Goal: Task Accomplishment & Management: Complete application form

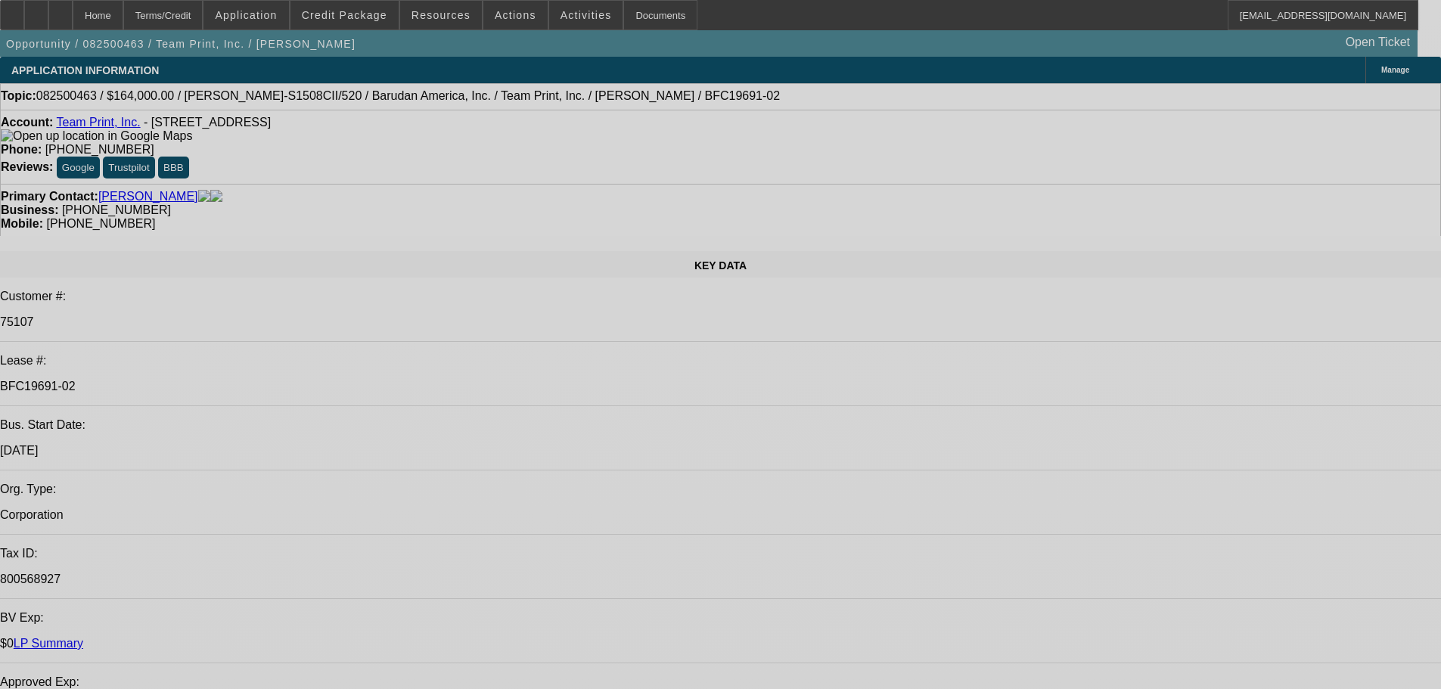
select select "0"
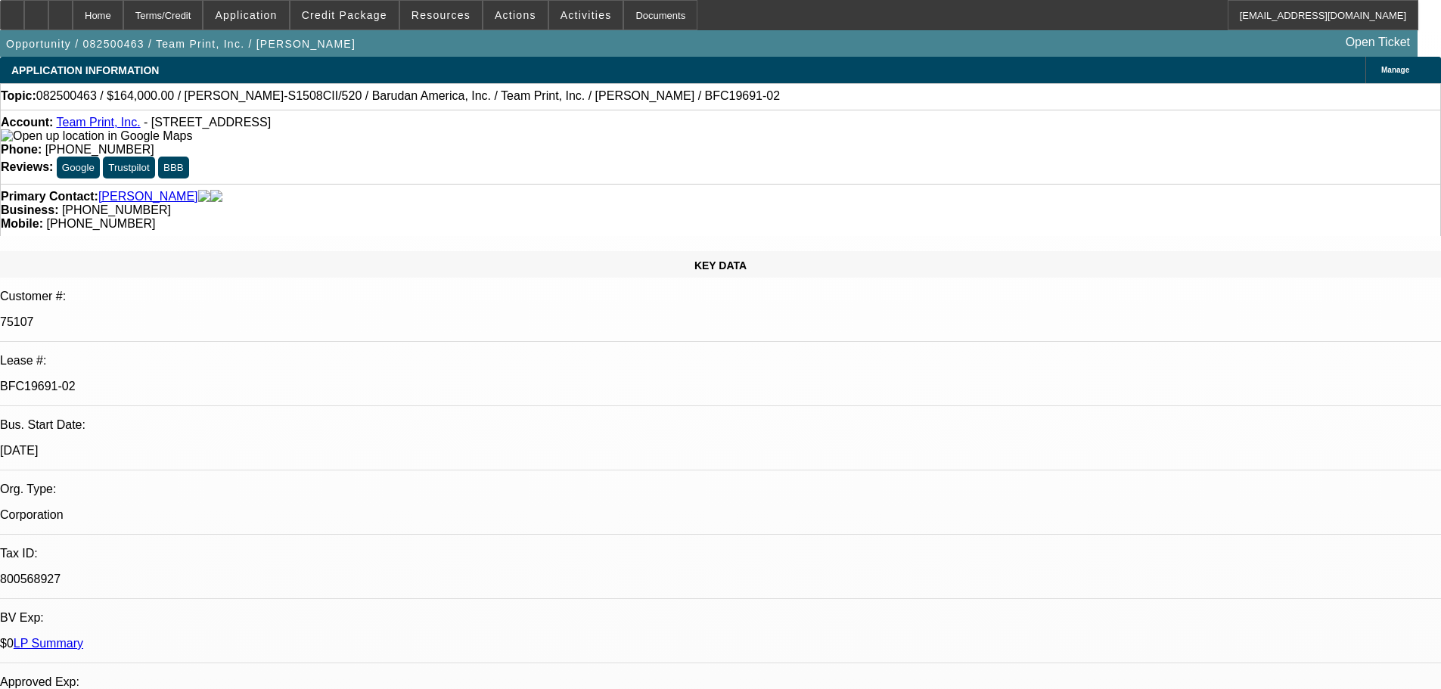
select select "0"
select select "2"
select select "0"
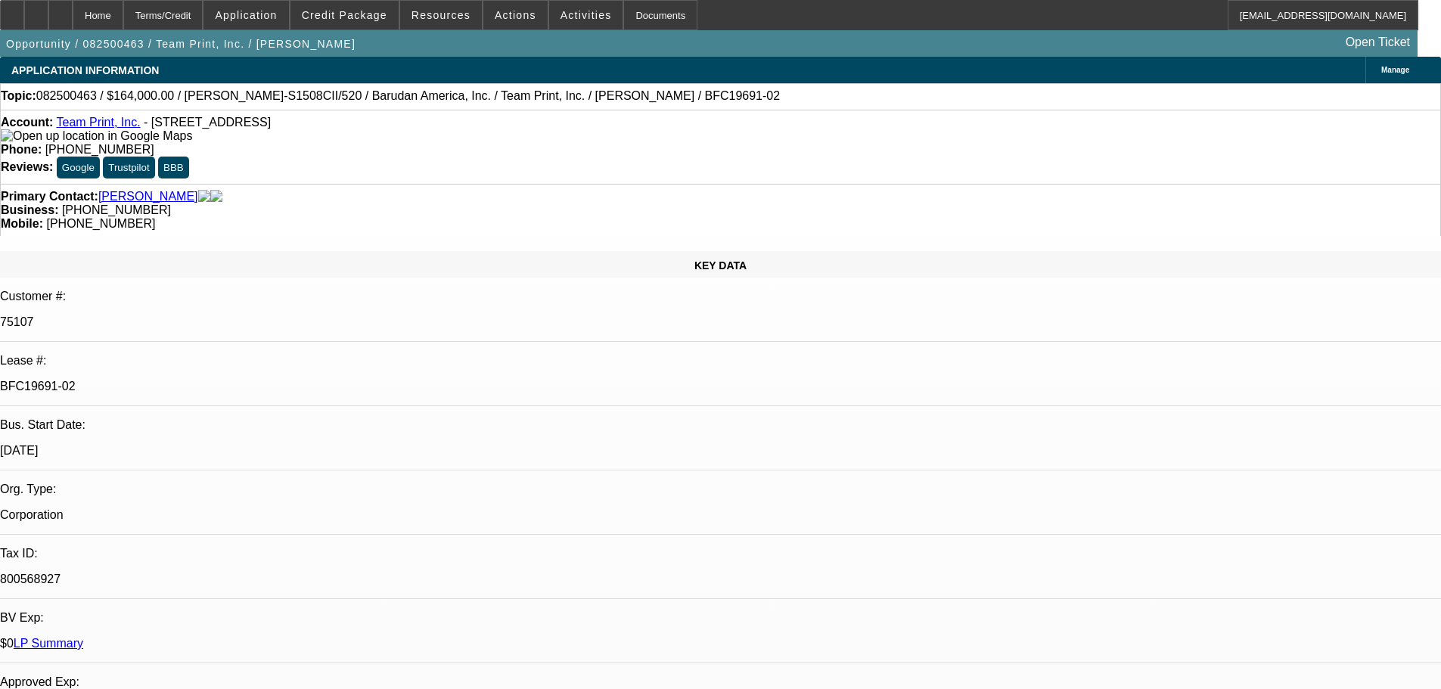
select select "0"
select select "2"
select select "0"
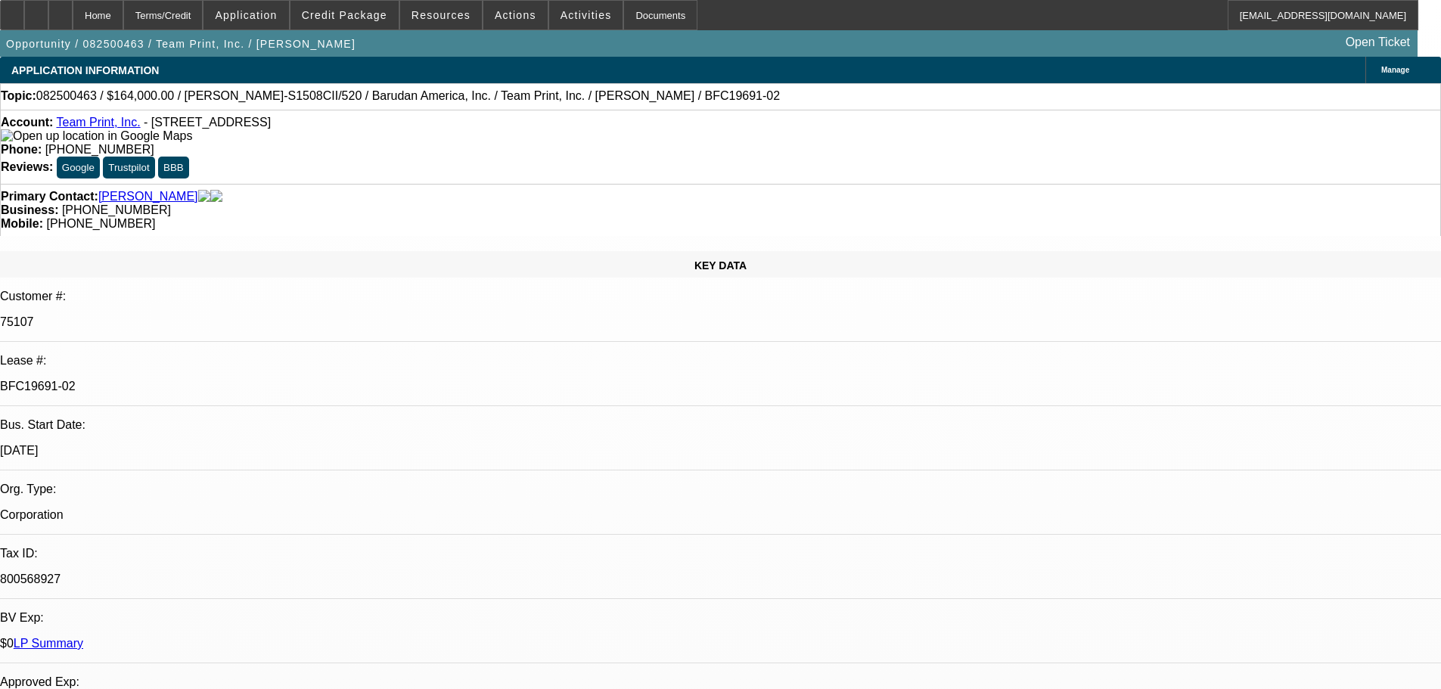
select select "2"
select select "0"
select select "2"
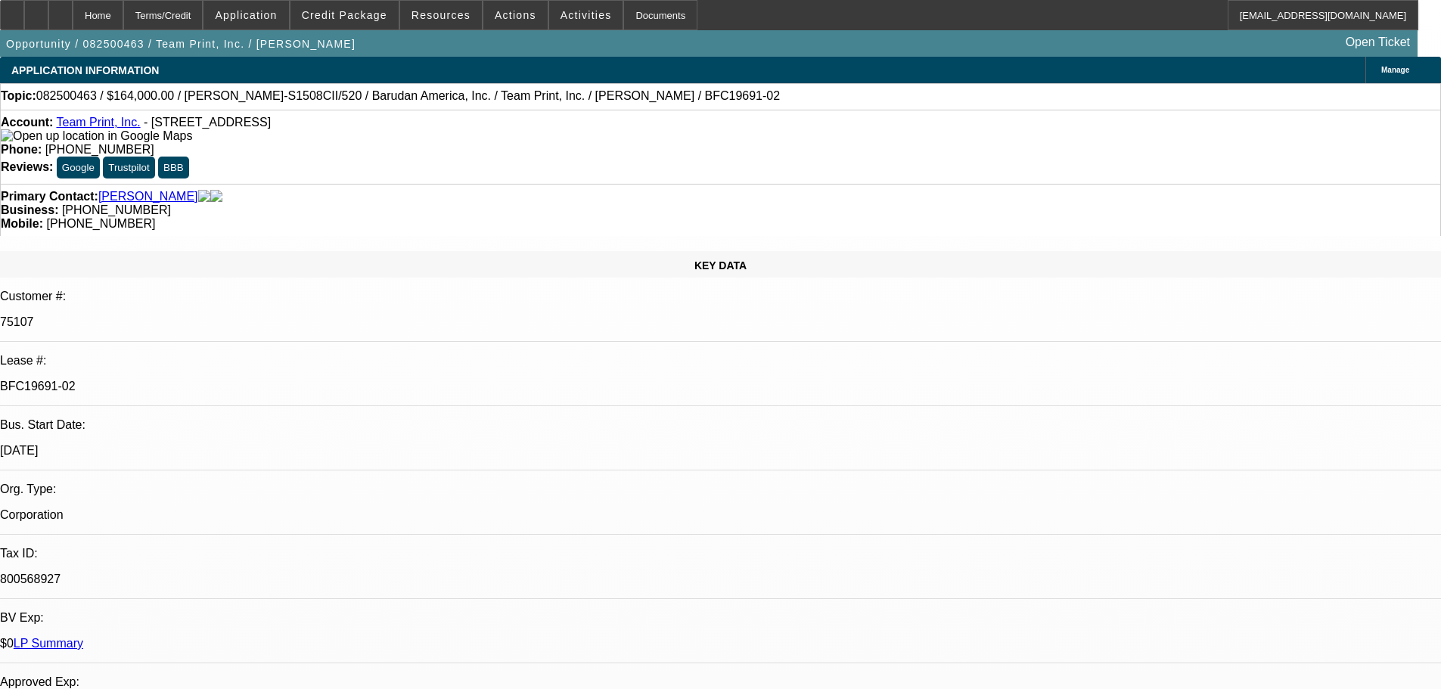
select select "0"
select select "2"
select select "0"
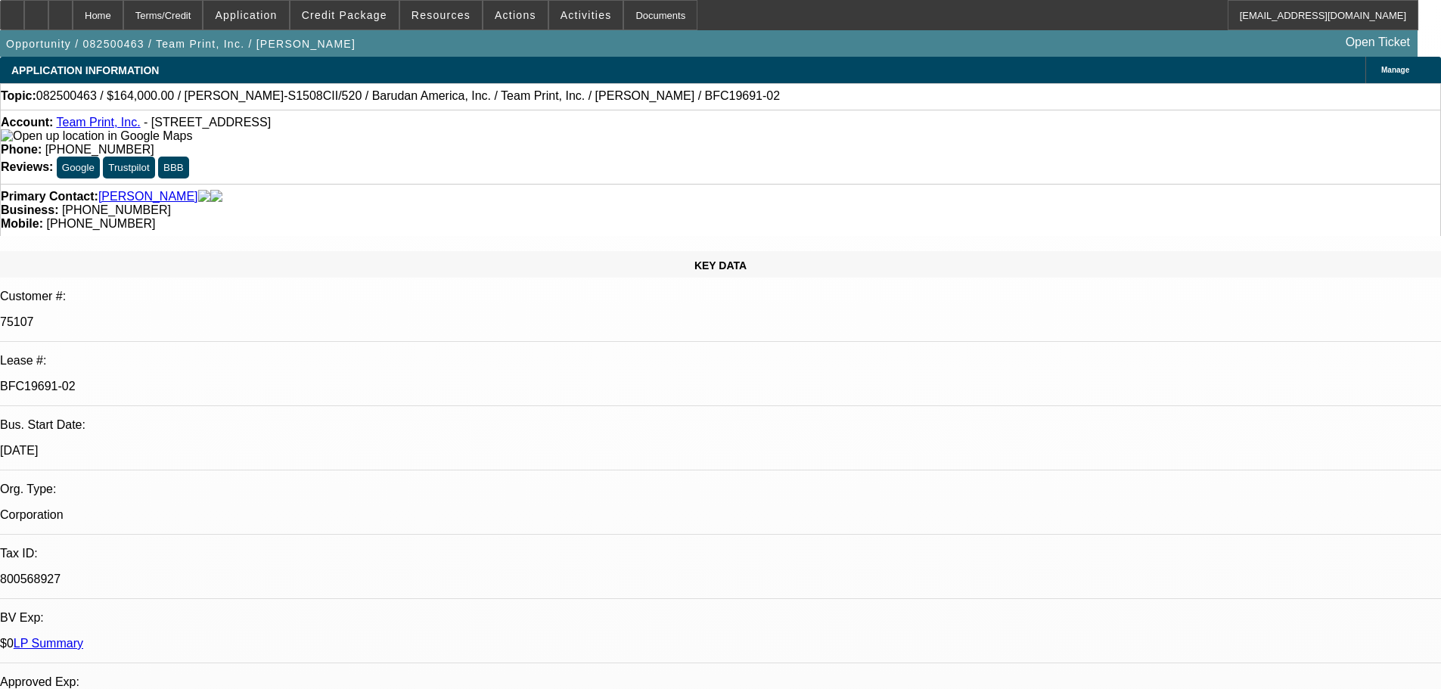
select select "0"
select select "2"
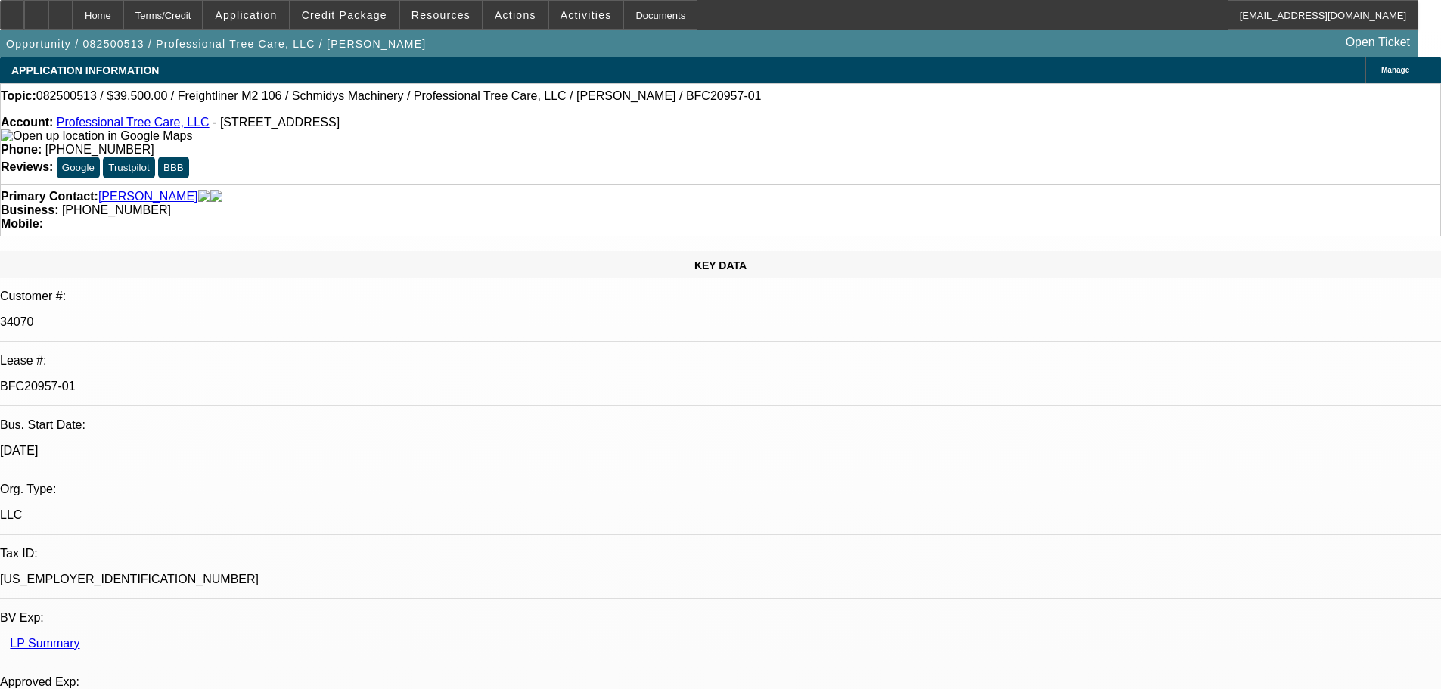
select select "0"
select select "6"
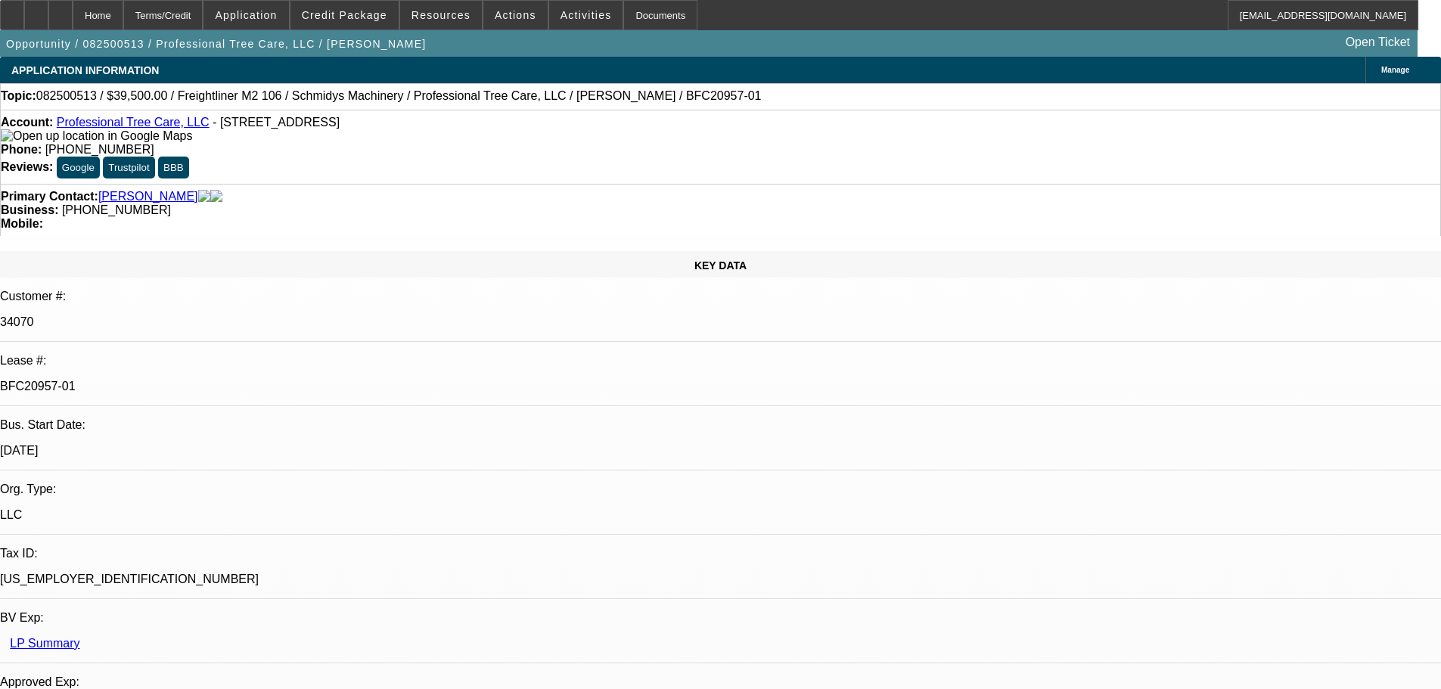
select select "0"
select select "6"
select select "0"
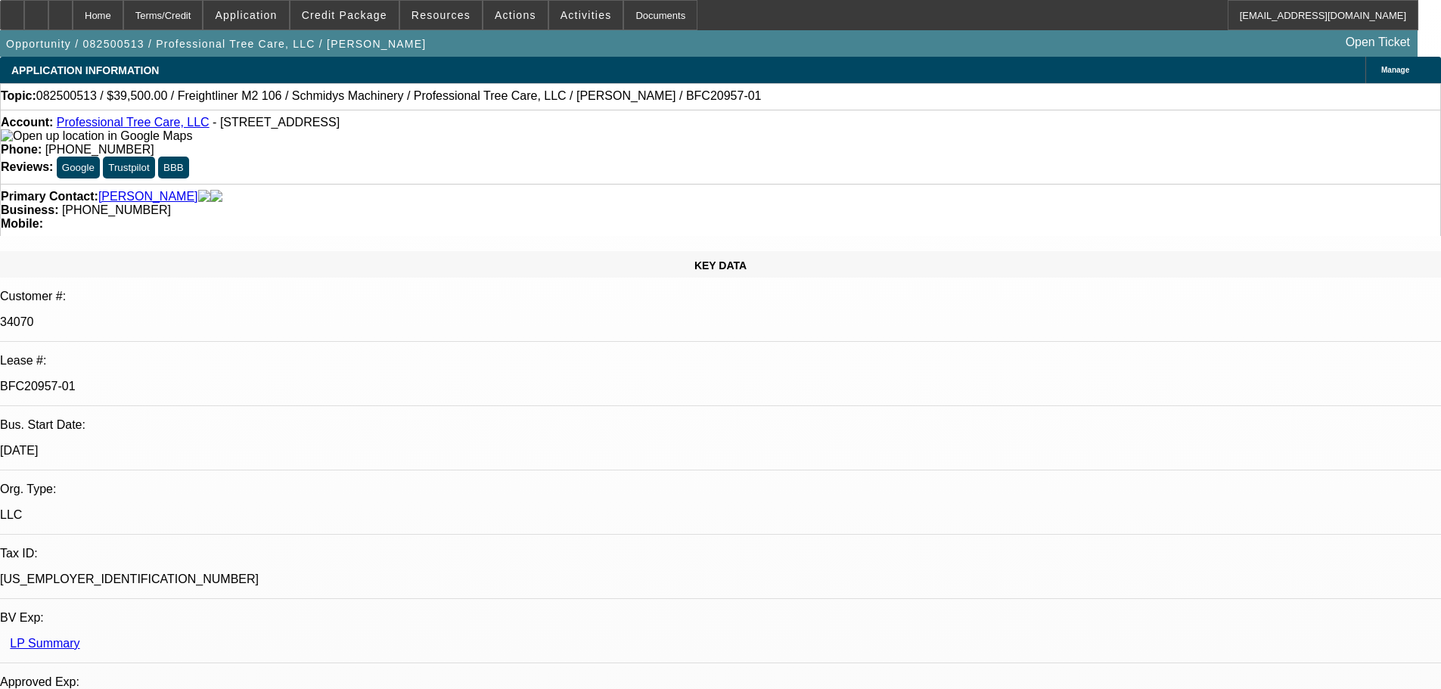
select select "0"
select select "6"
select select "0"
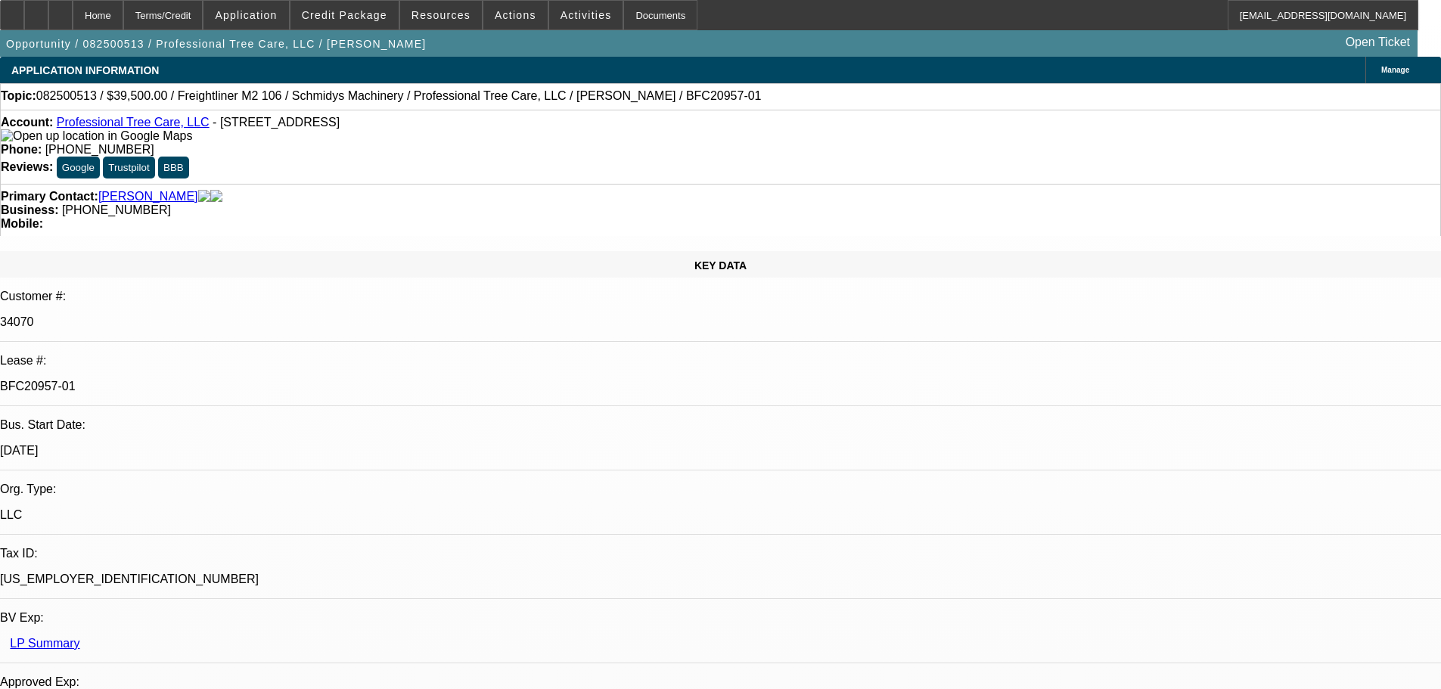
select select "0"
select select "6"
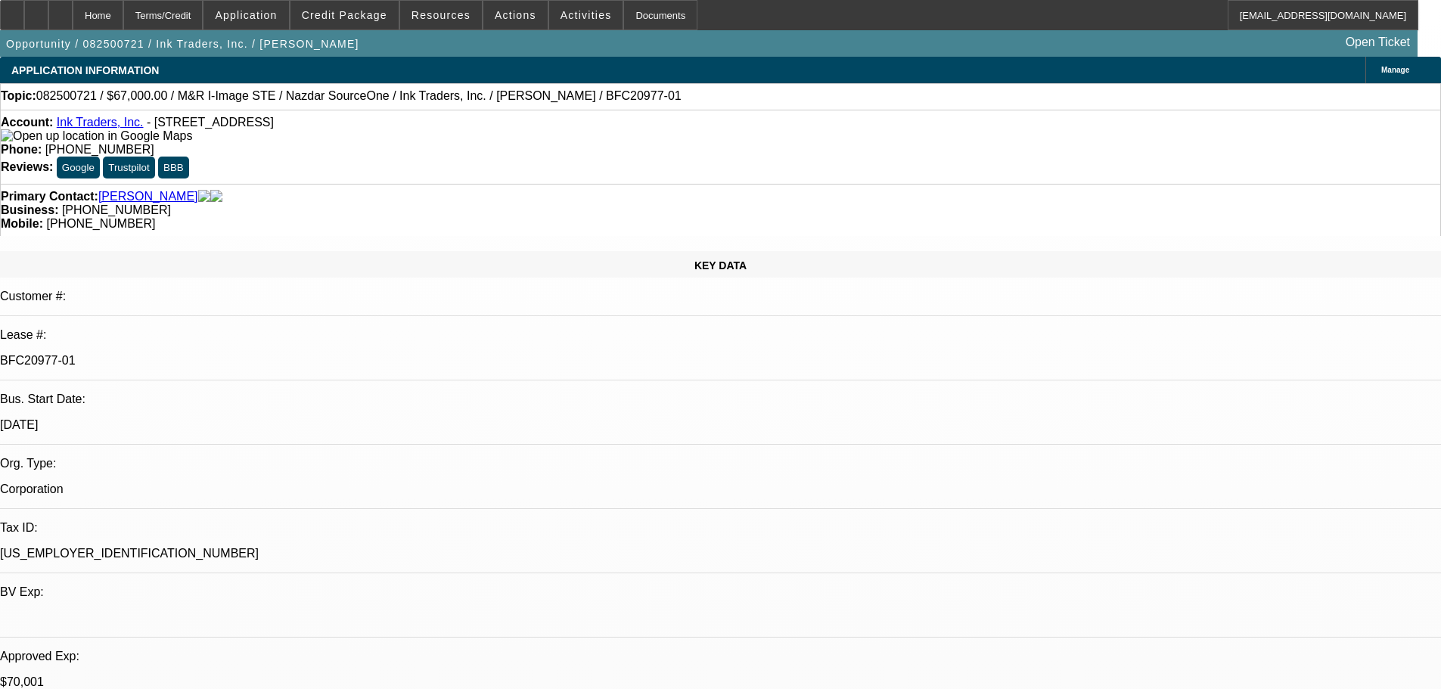
select select "0"
select select "2"
select select "0.1"
select select "4"
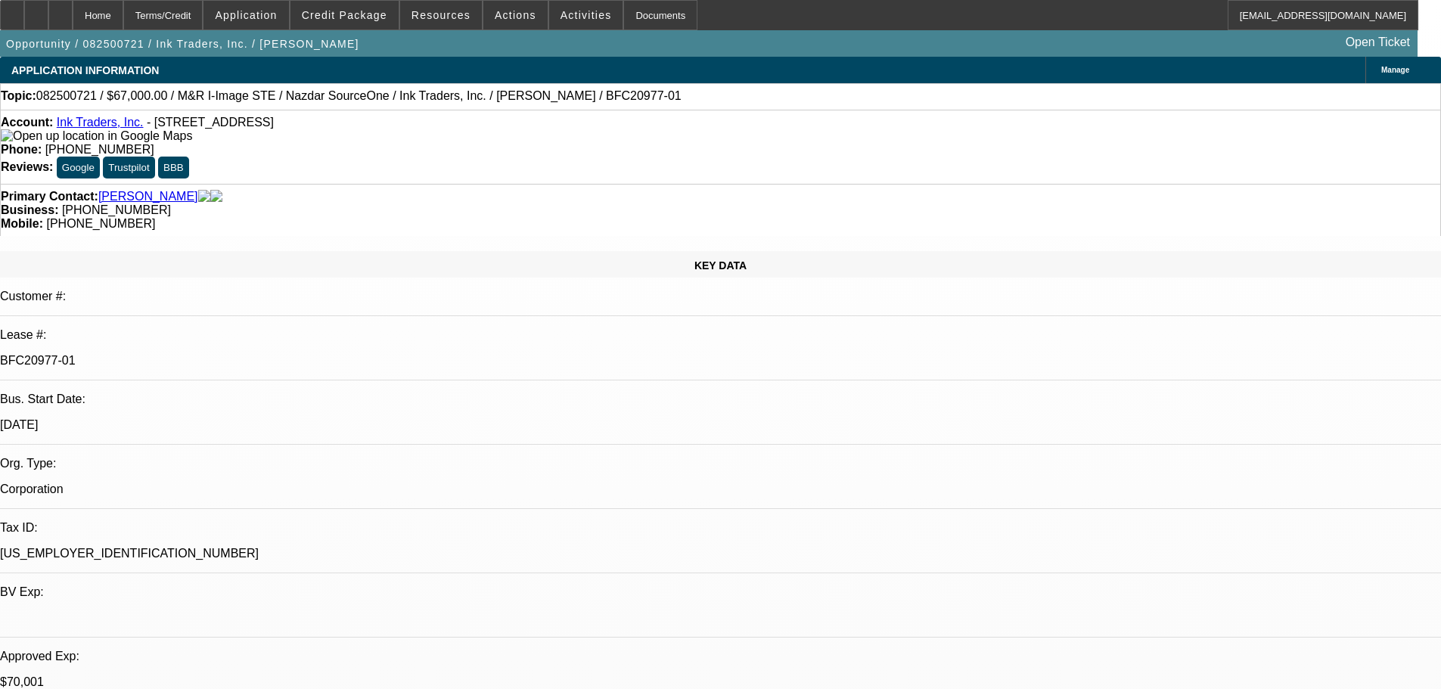
select select "0"
select select "2"
select select "0.1"
select select "4"
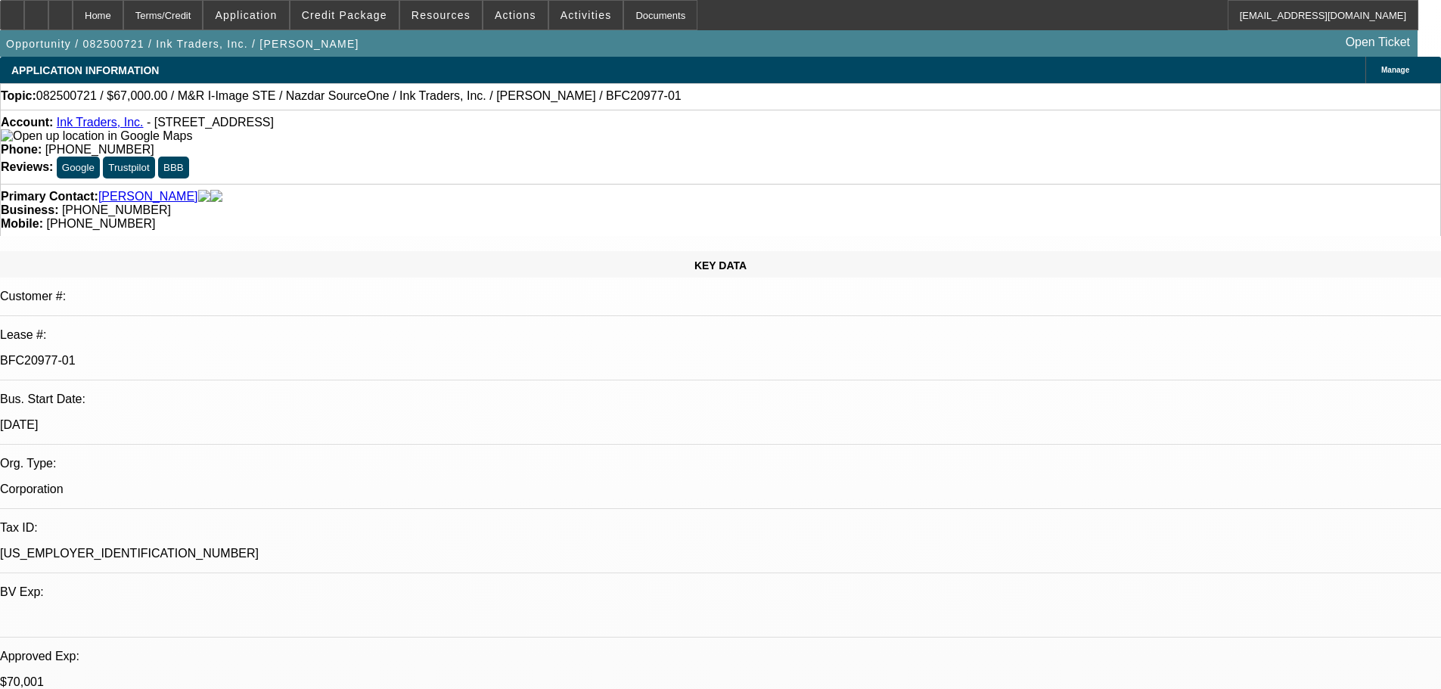
select select "0"
select select "2"
select select "0.1"
select select "4"
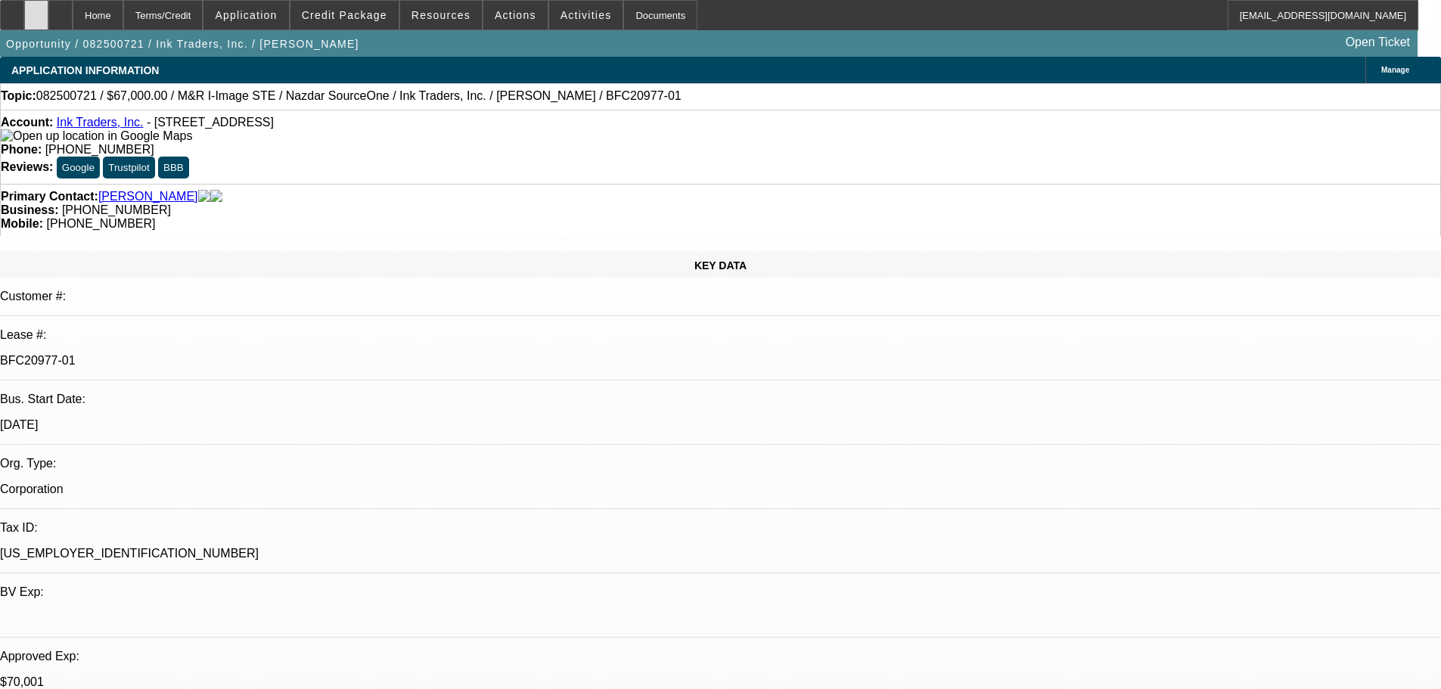
click at [48, 23] on div at bounding box center [36, 15] width 24 height 30
click at [357, 21] on span at bounding box center [344, 15] width 108 height 36
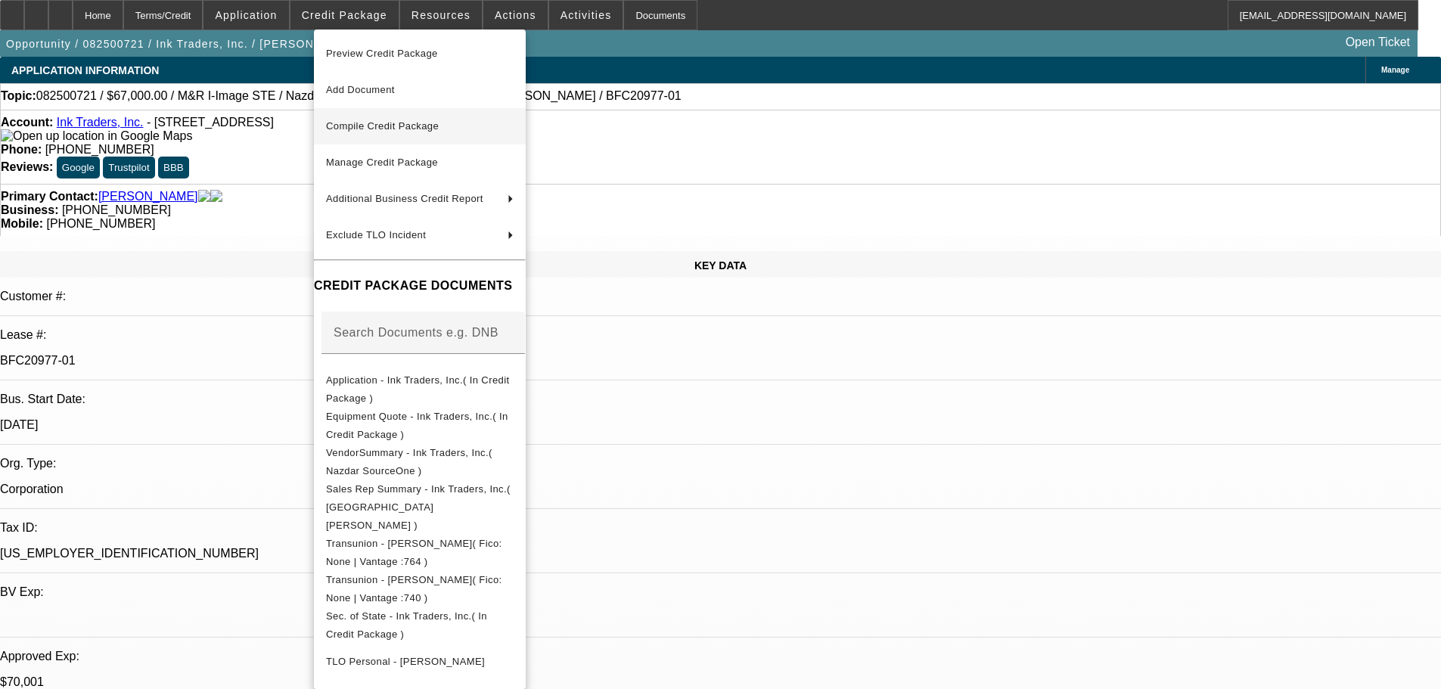
click at [380, 121] on span "Compile Credit Package" at bounding box center [382, 125] width 113 height 11
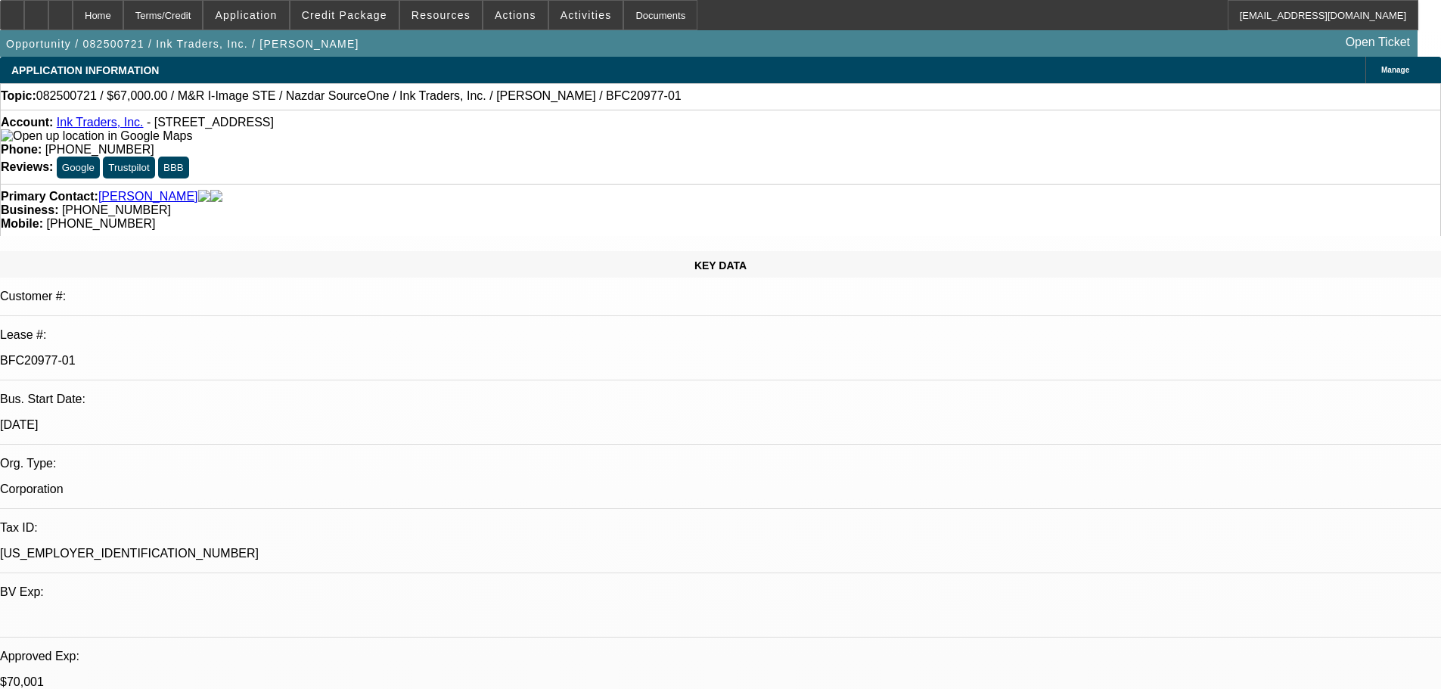
select select "0"
select select "2"
select select "0.1"
select select "4"
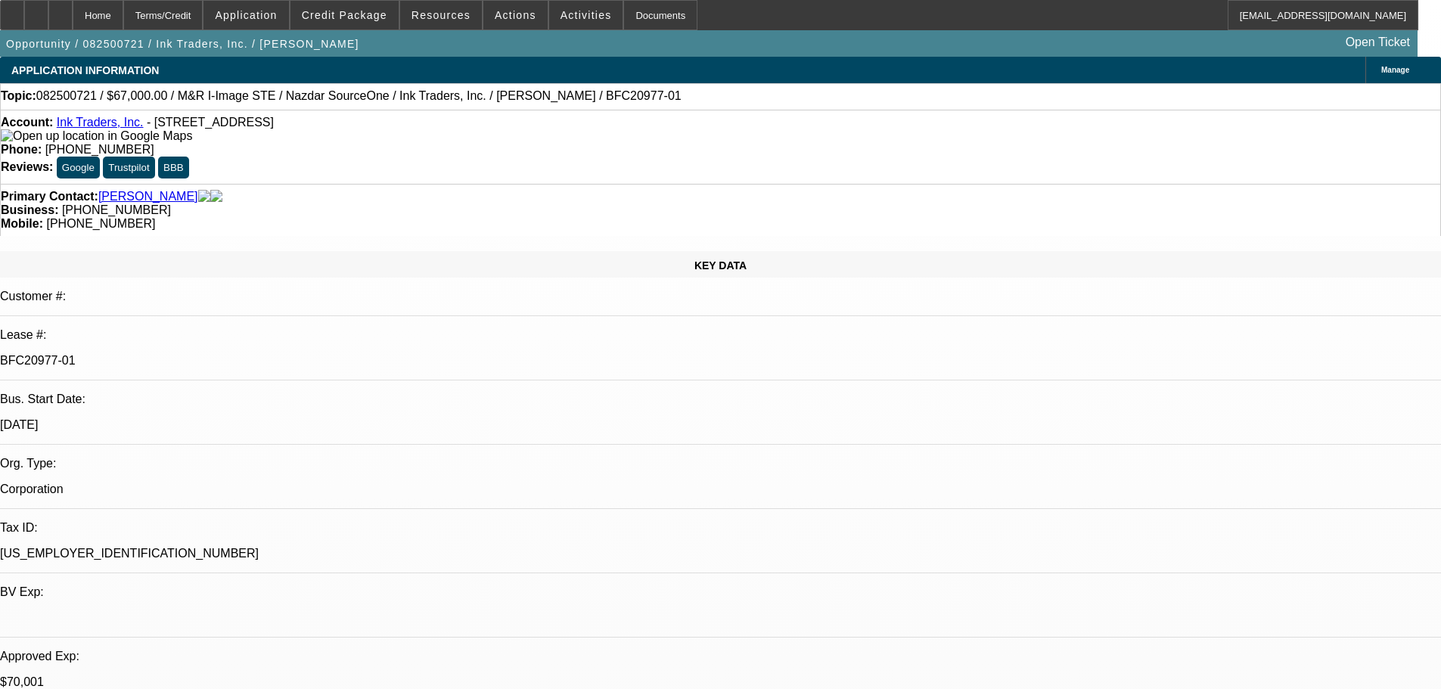
select select "0"
select select "2"
select select "0.1"
select select "4"
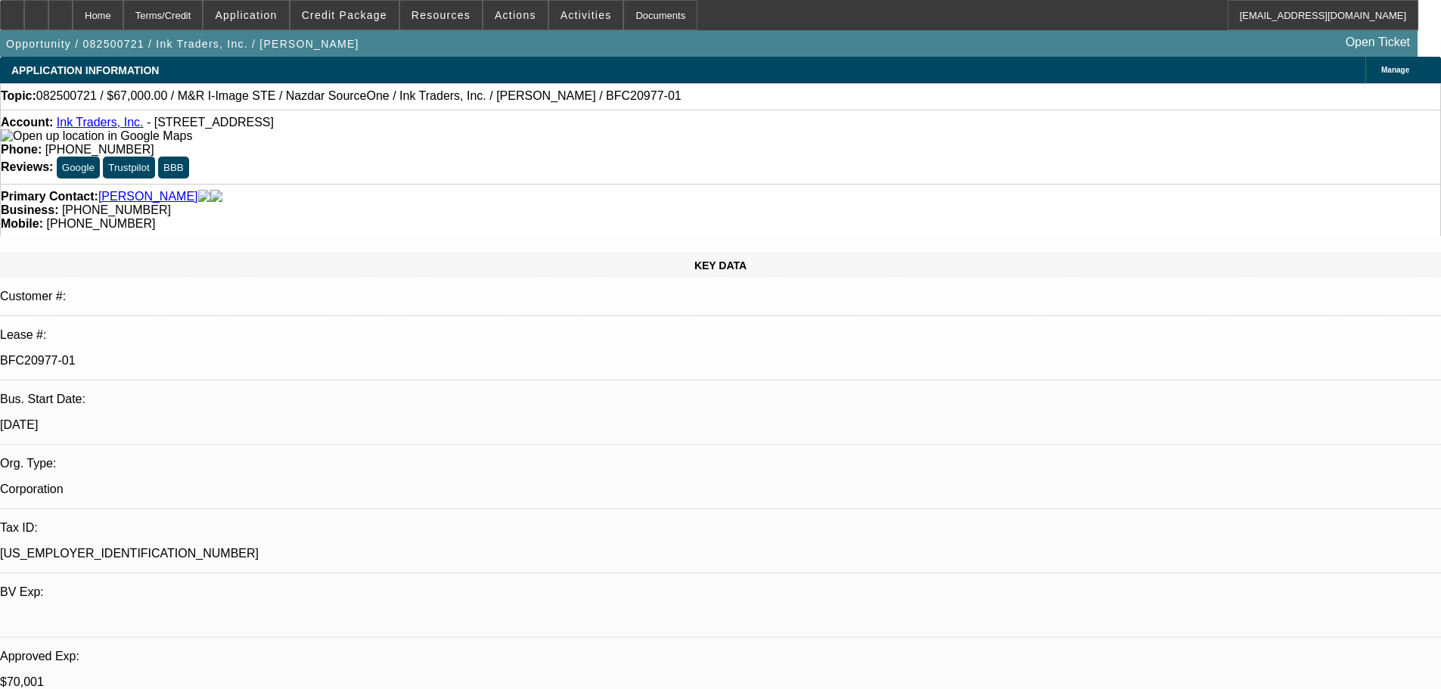
select select "0"
select select "2"
select select "0.1"
select select "4"
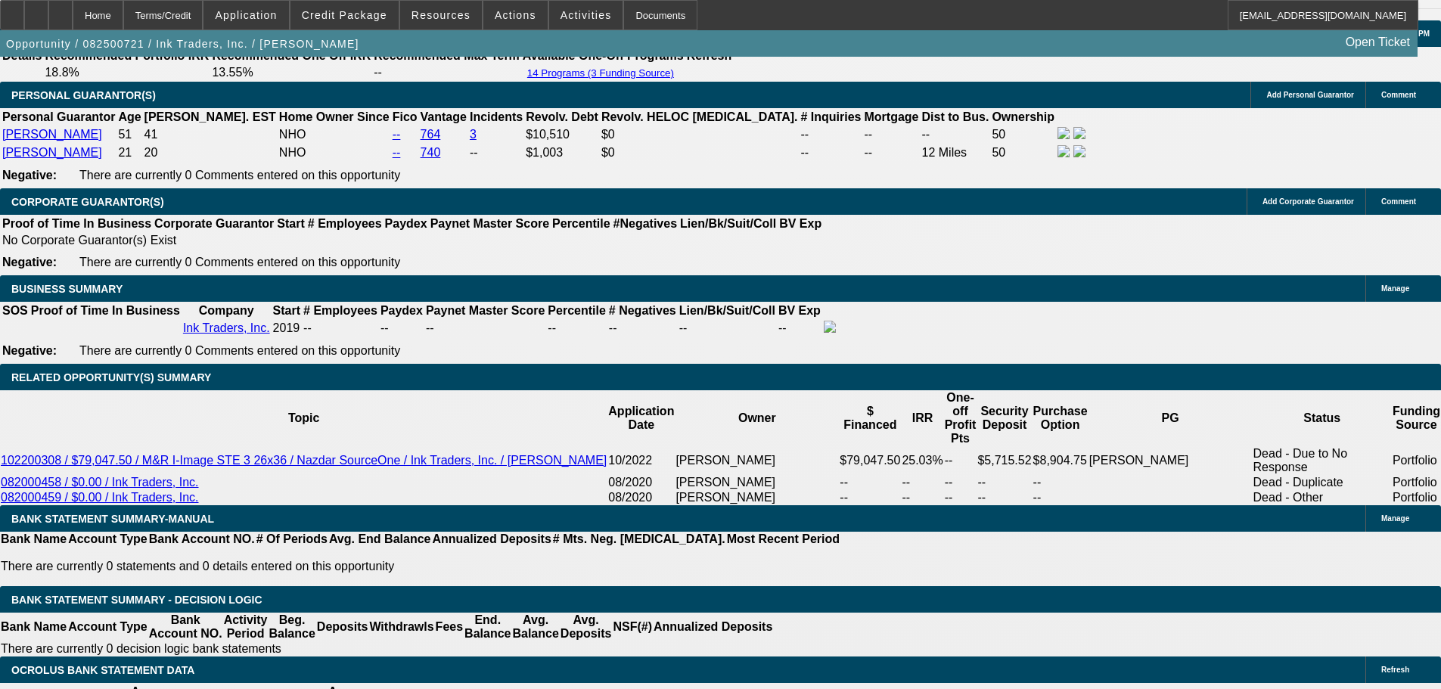
scroll to position [2187, 0]
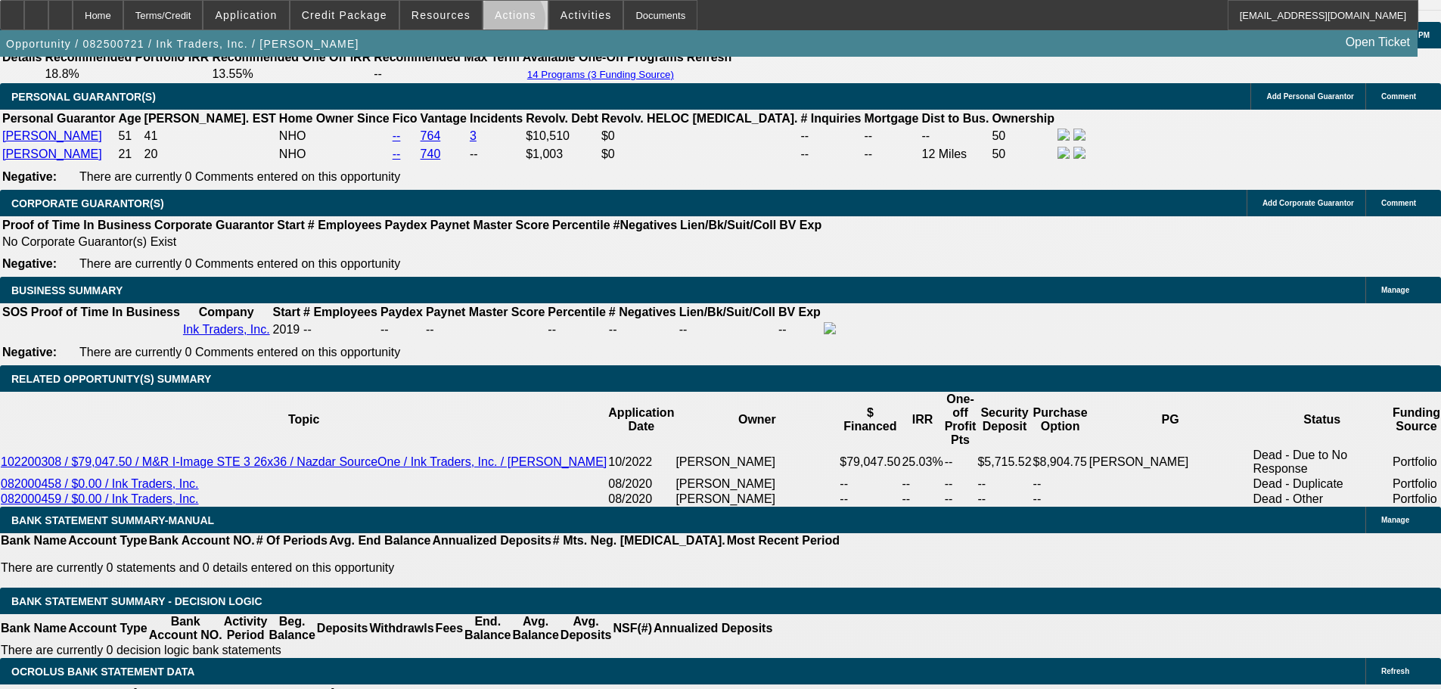
click at [505, 23] on span at bounding box center [515, 15] width 64 height 36
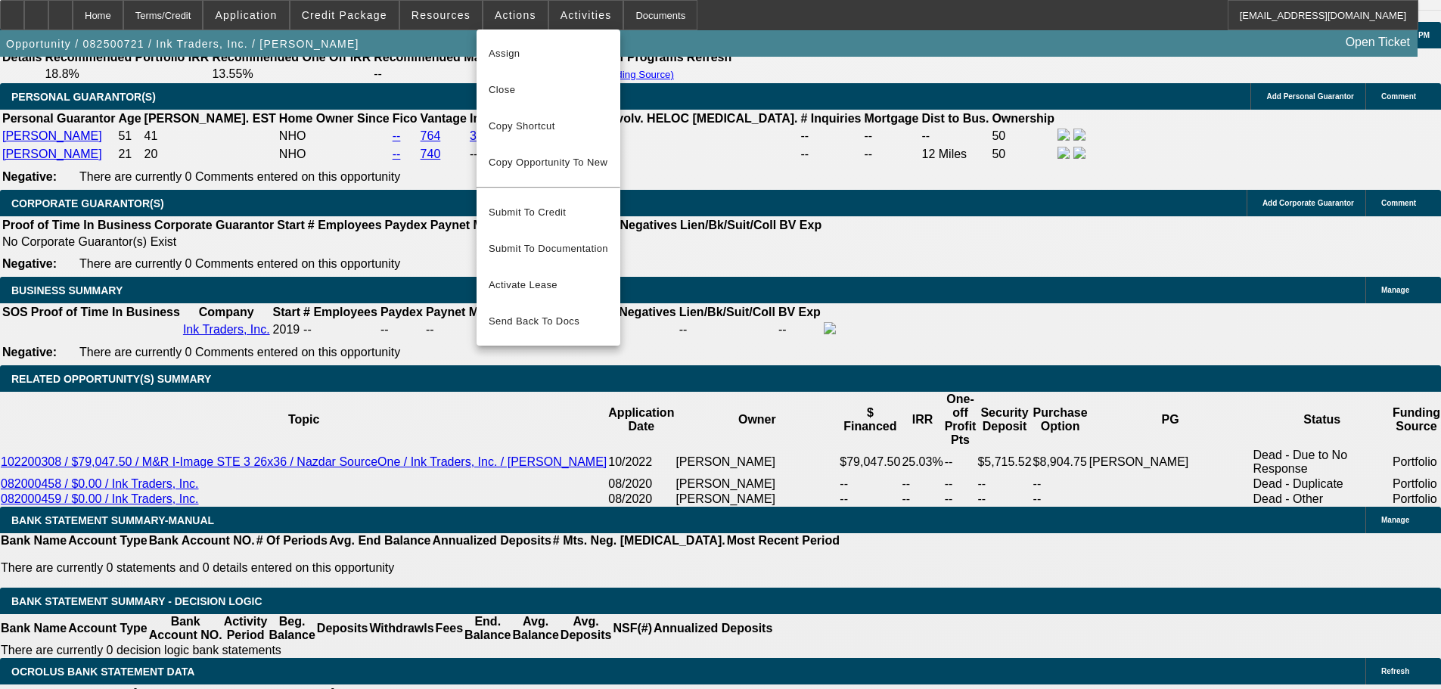
click at [511, 187] on hr at bounding box center [549, 188] width 144 height 2
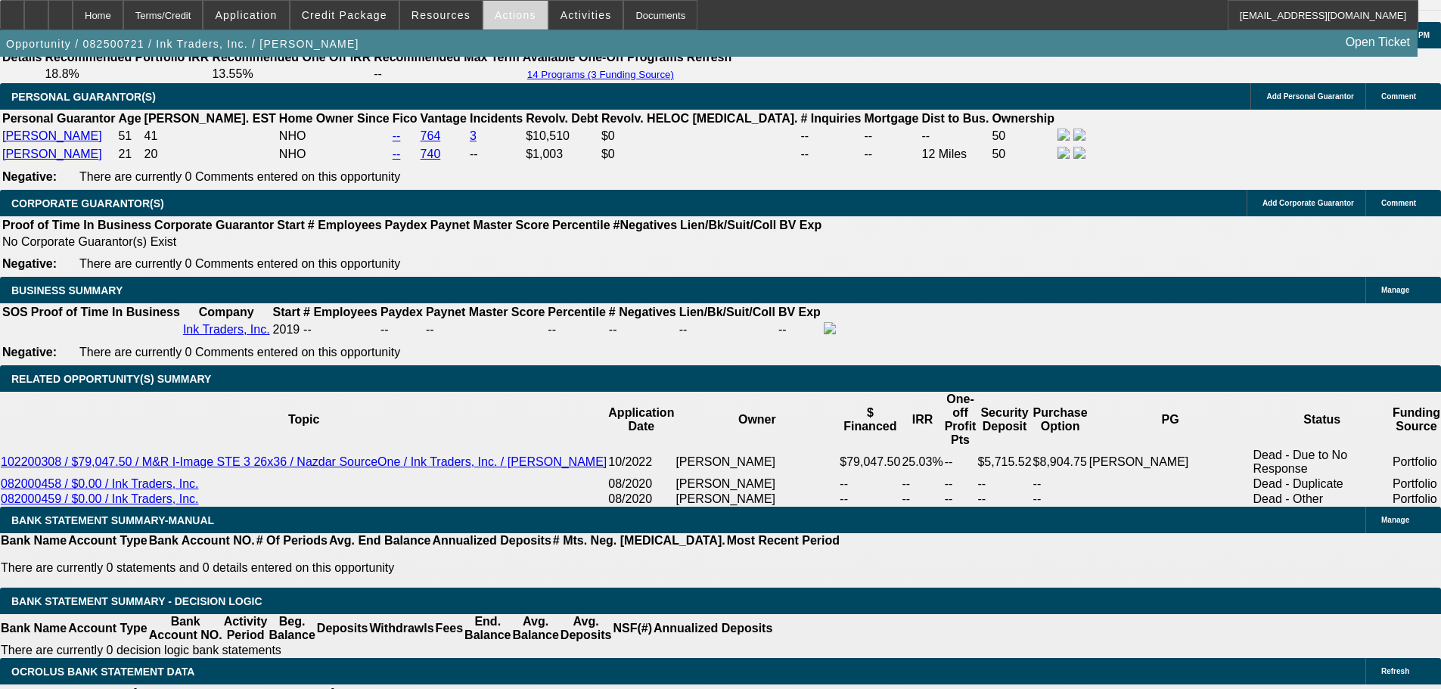
click at [501, 20] on span "Actions" at bounding box center [516, 15] width 42 height 12
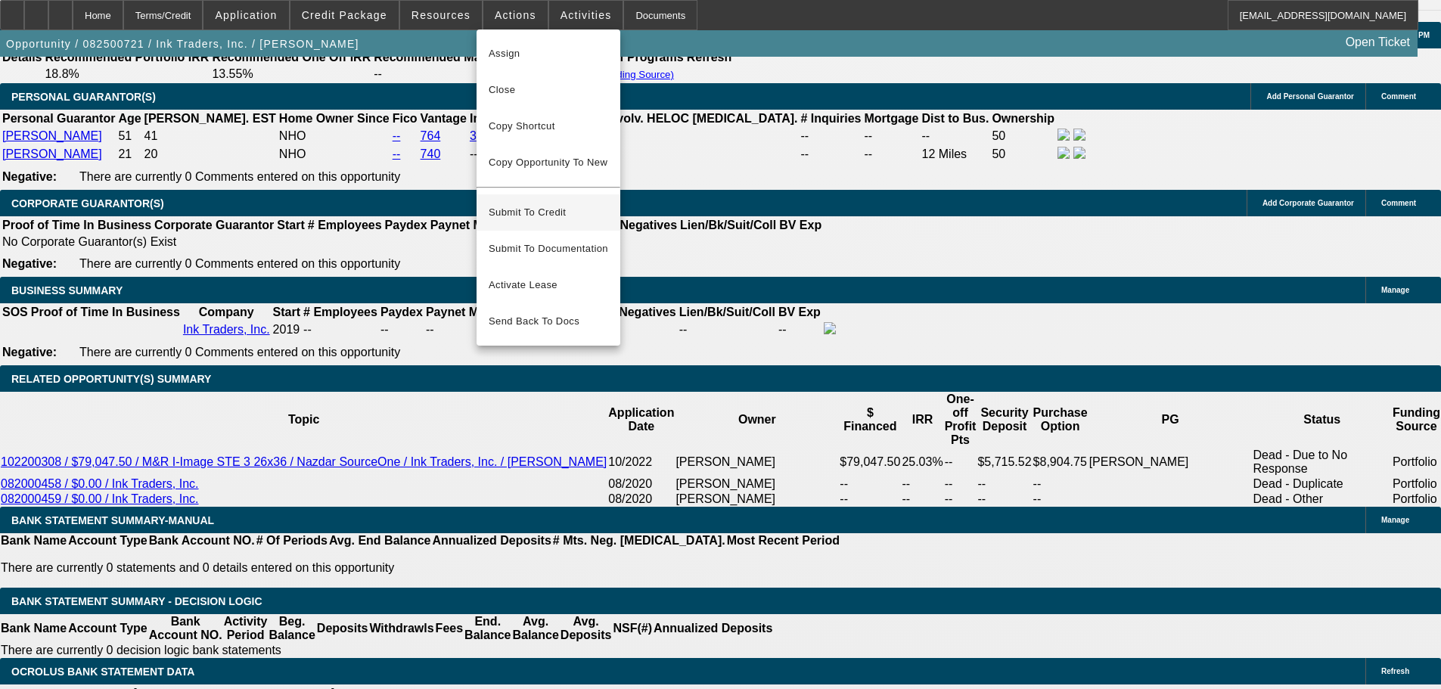
click at [539, 203] on span "Submit To Credit" at bounding box center [549, 212] width 120 height 18
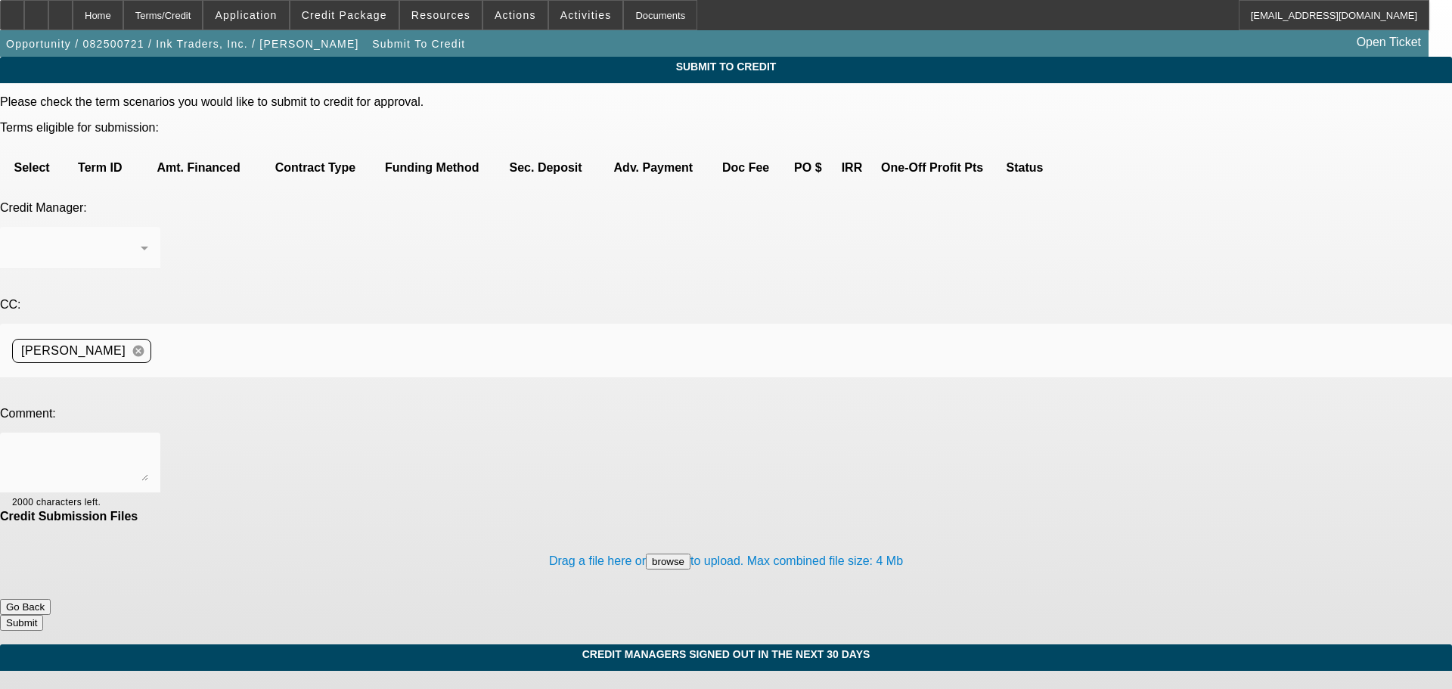
click at [160, 227] on mat-form-field at bounding box center [80, 256] width 160 height 59
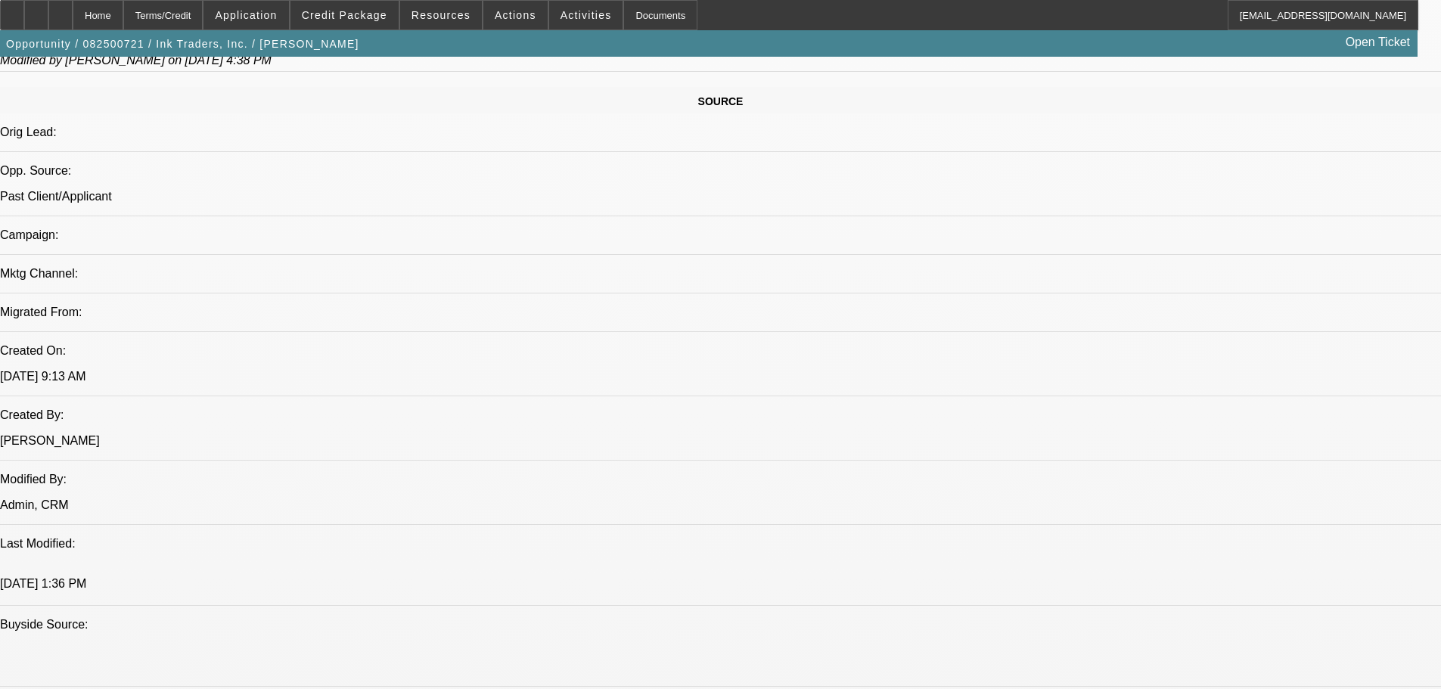
select select "0"
select select "2"
select select "0.1"
select select "4"
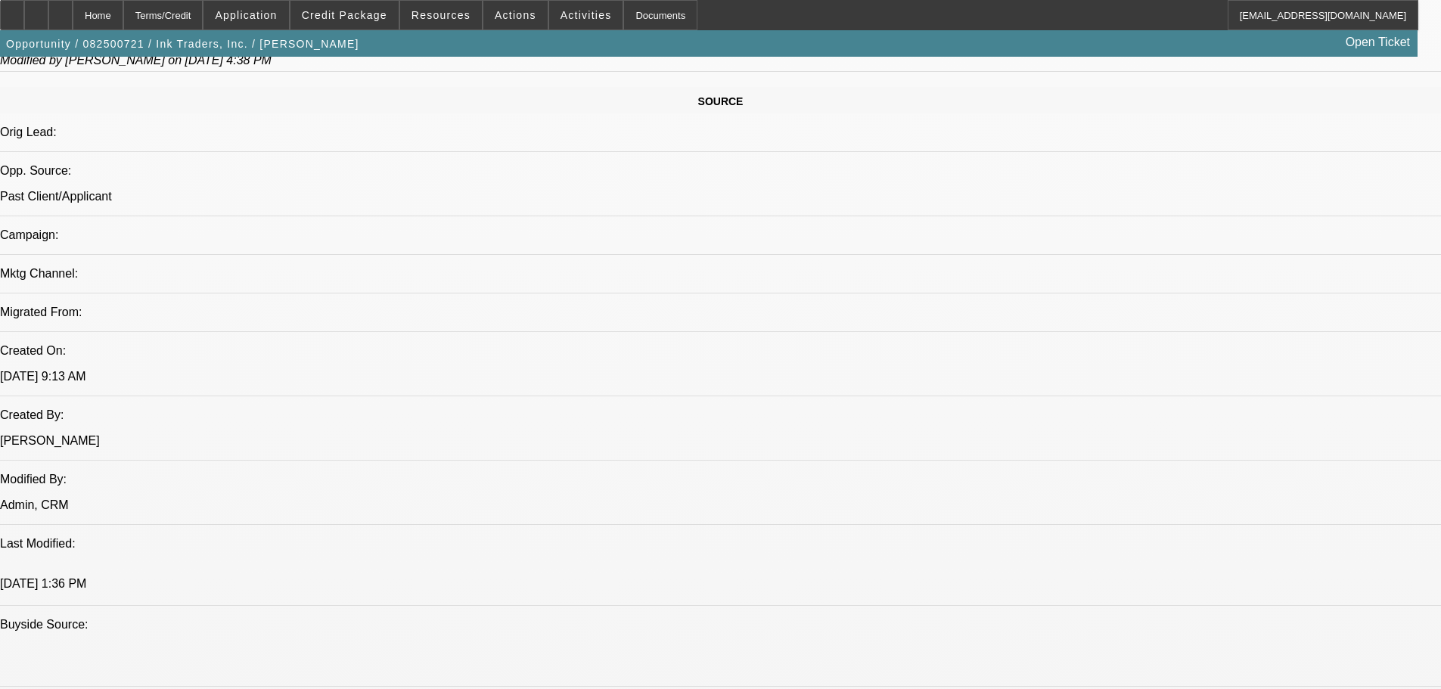
select select "0"
select select "2"
select select "0.1"
select select "4"
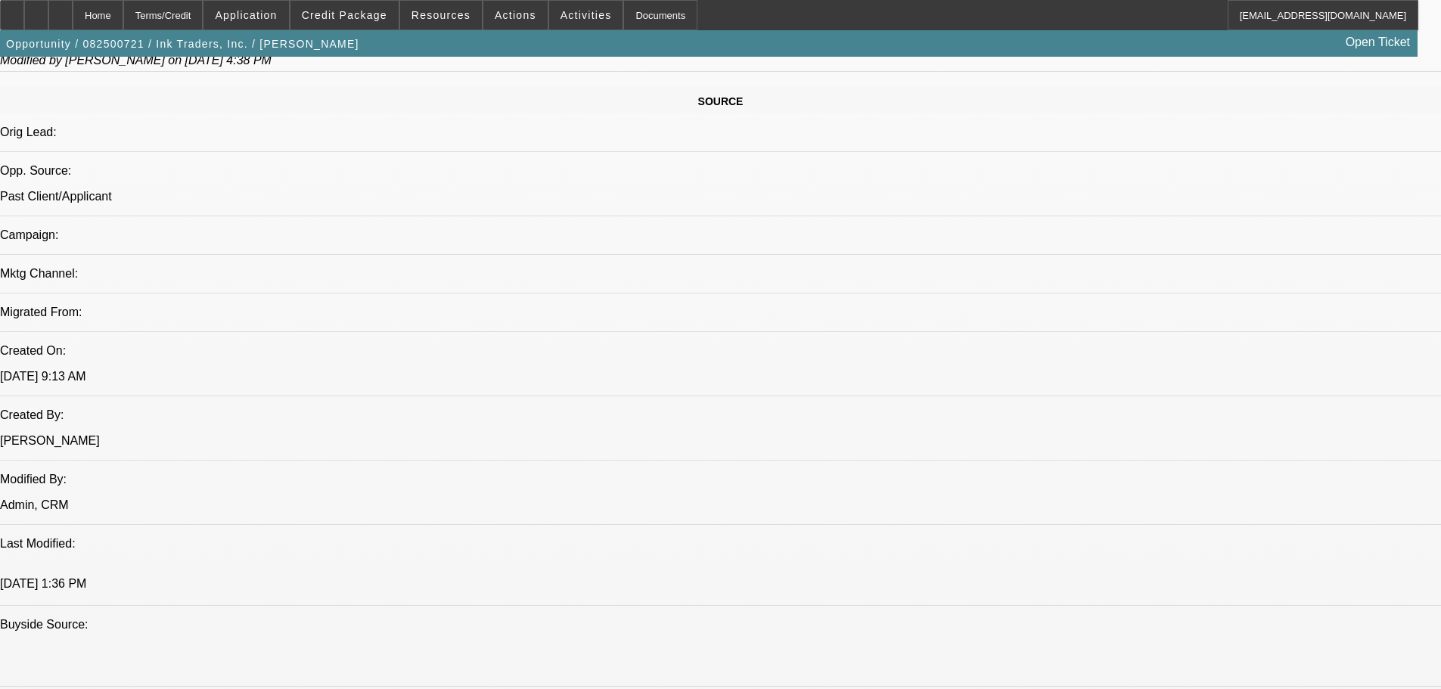
select select "0"
select select "2"
select select "0.1"
select select "4"
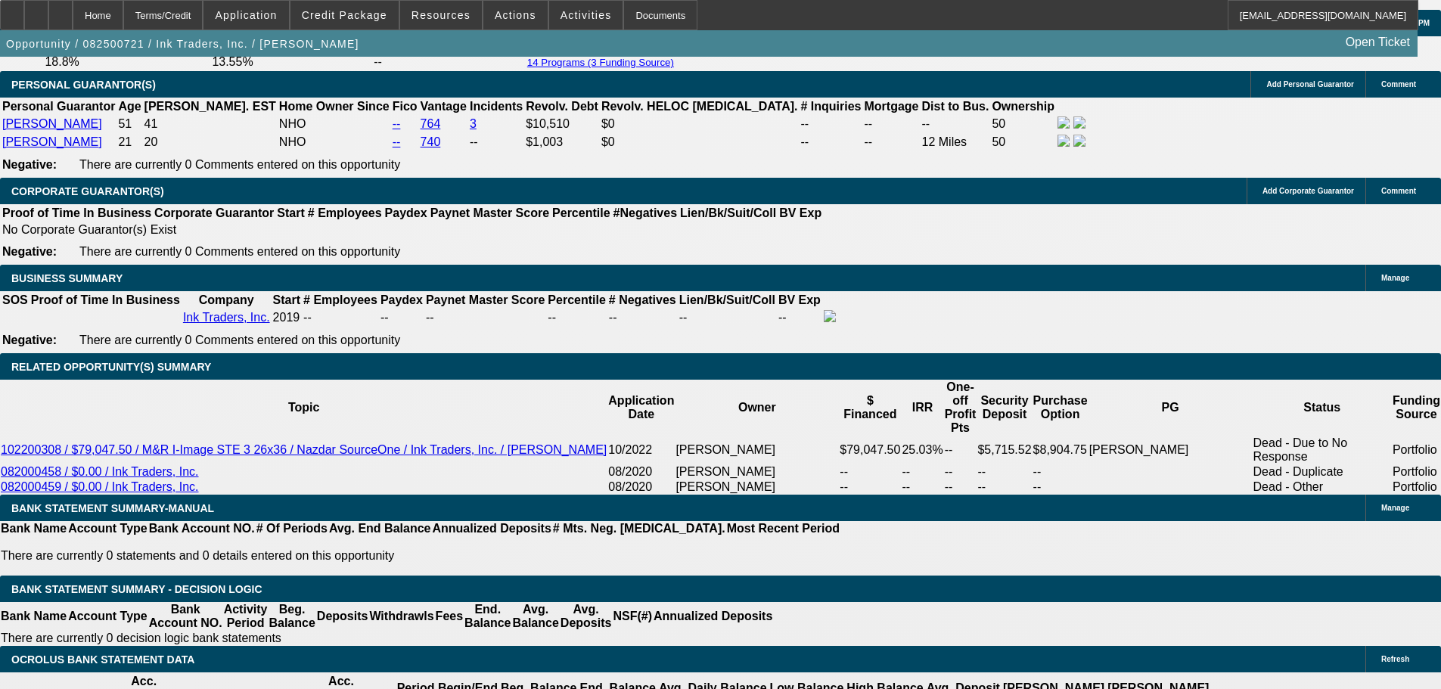
scroll to position [2420, 0]
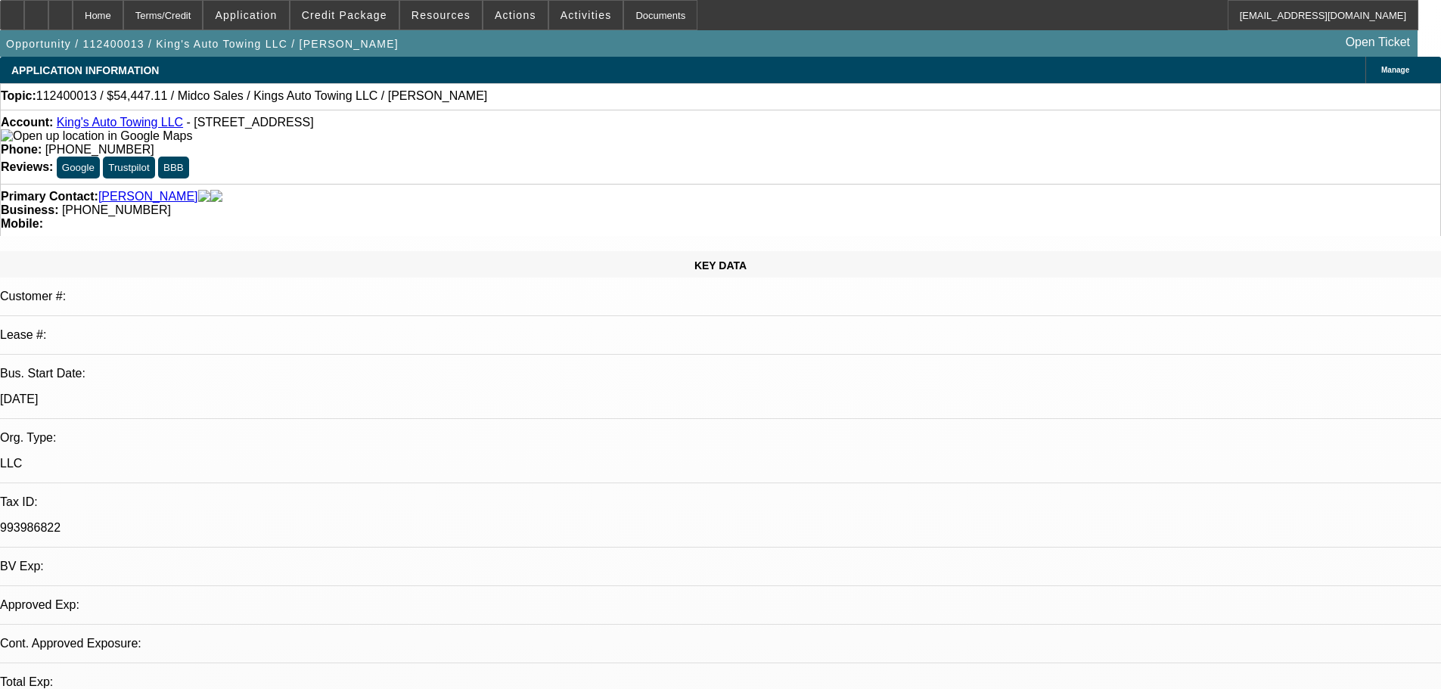
select select "0"
select select "2"
select select "0.1"
select select "4"
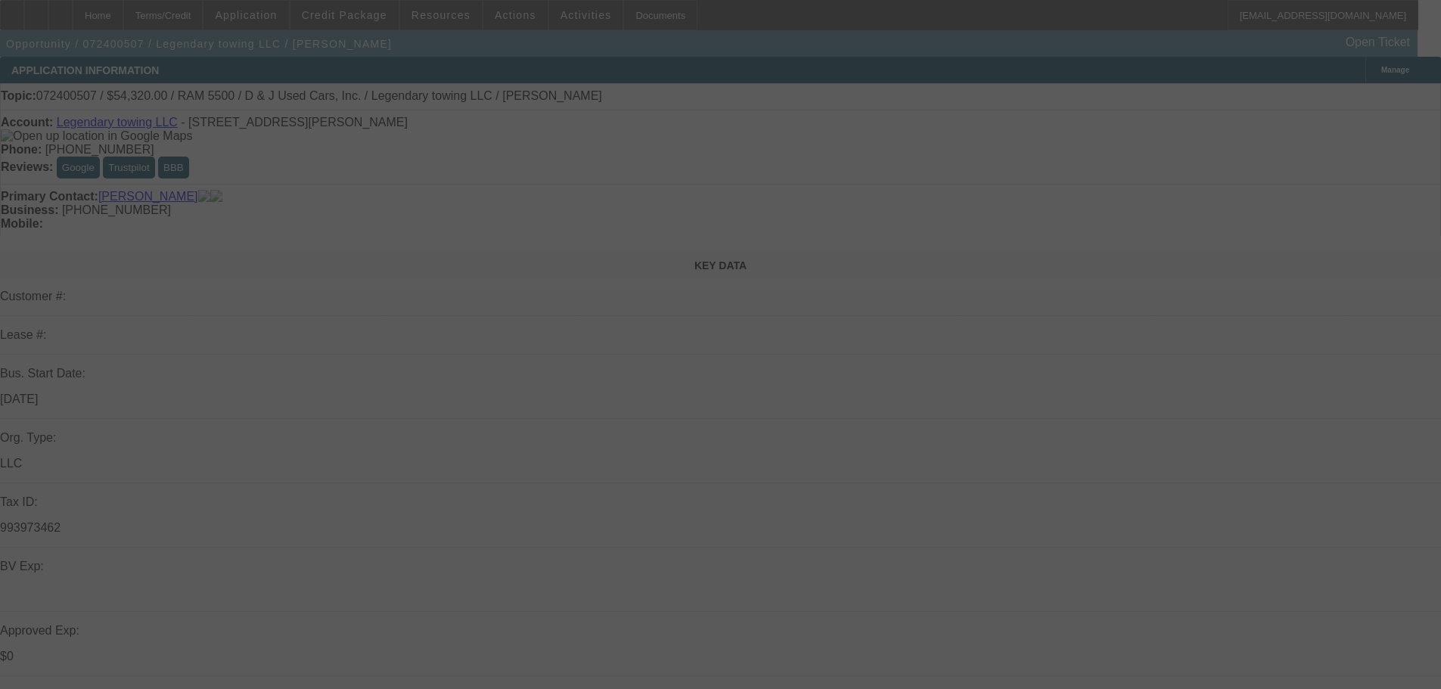
select select "0.2"
select select "2"
select select "0.1"
select select "4"
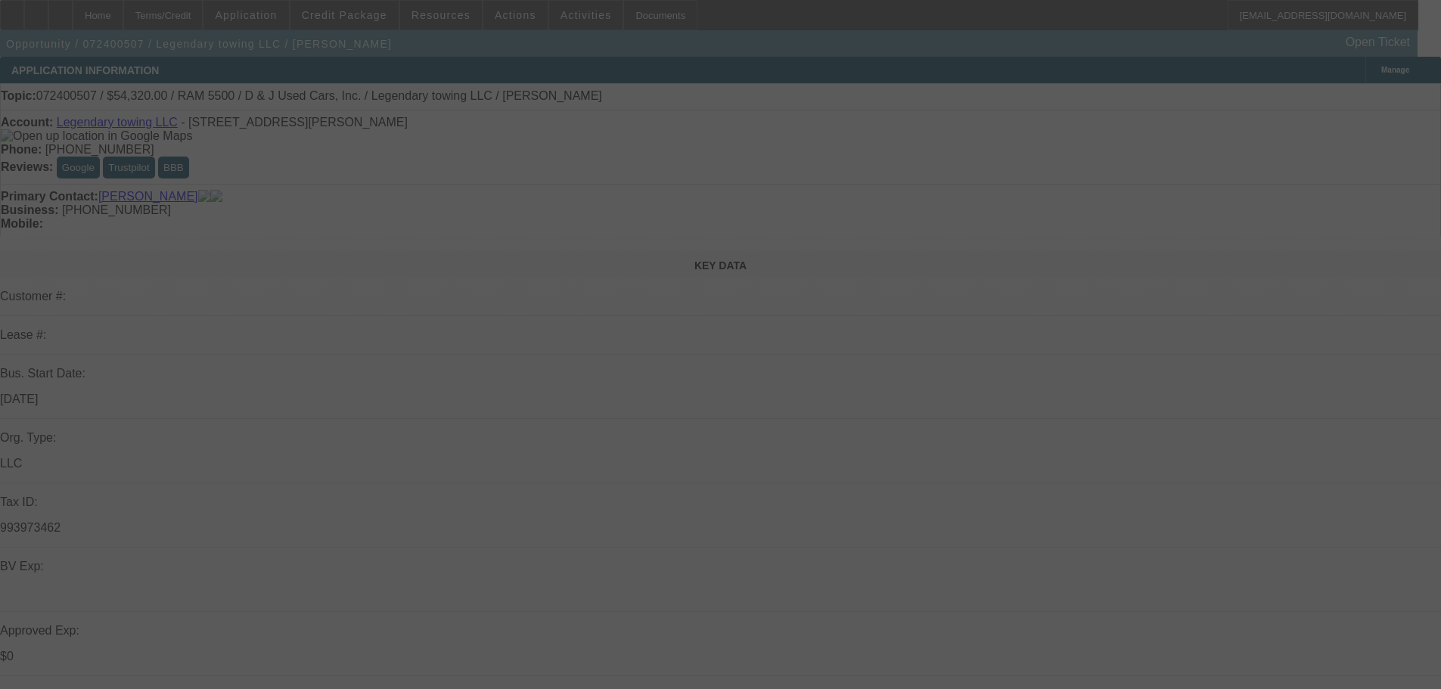
select select "0.15"
select select "2"
select select "0.1"
select select "4"
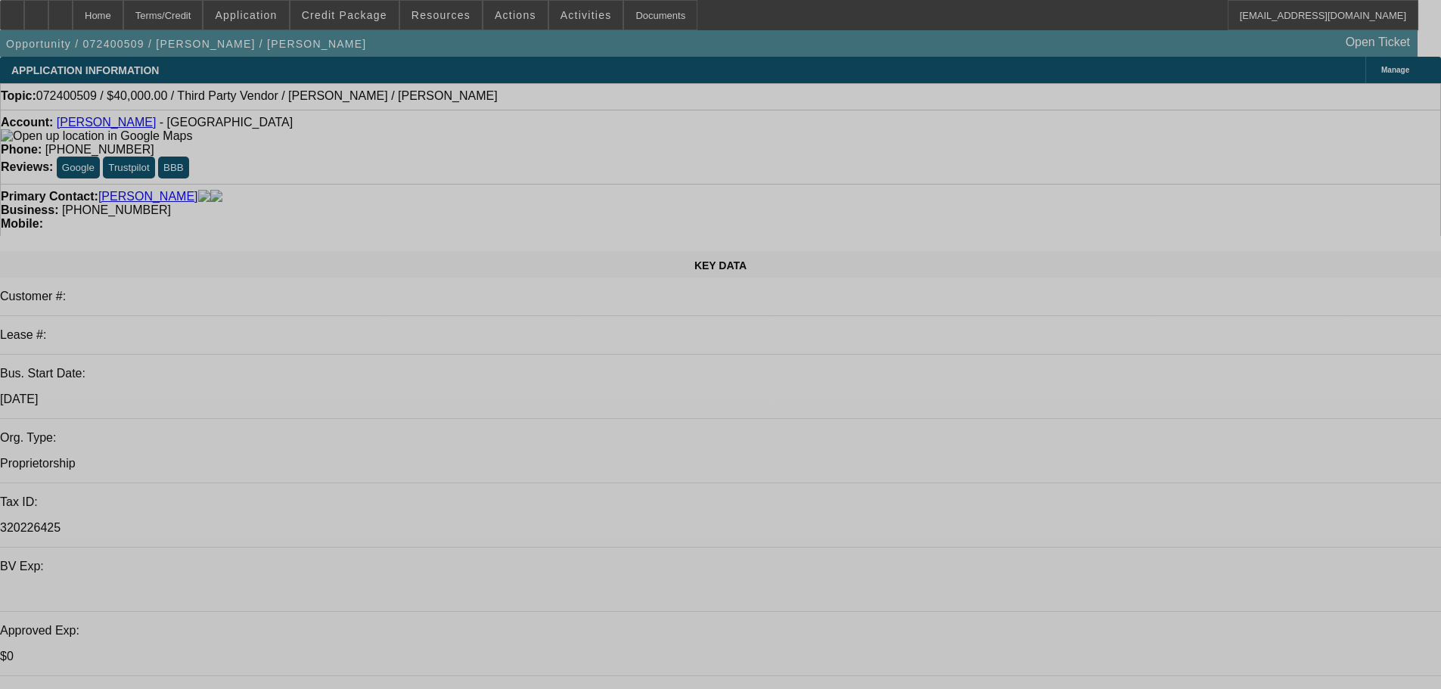
select select "0"
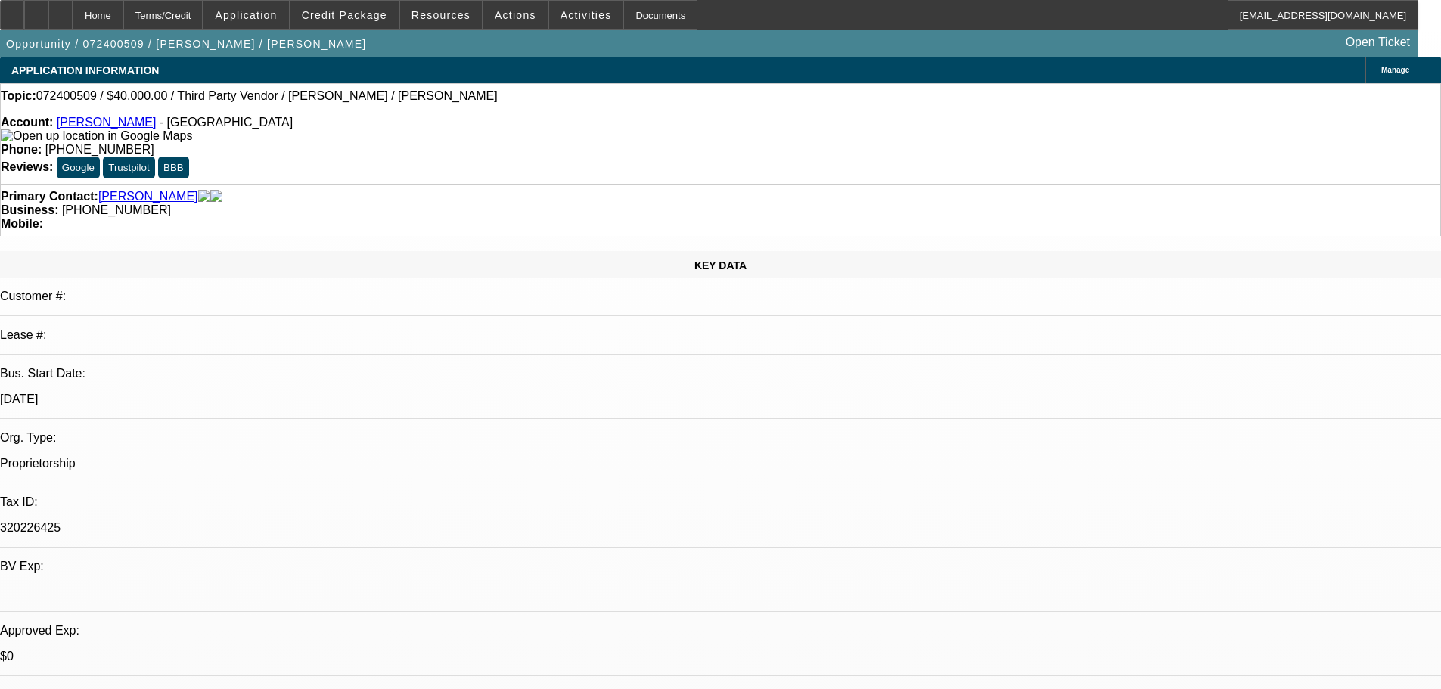
select select "2"
select select "0.2"
select select "17"
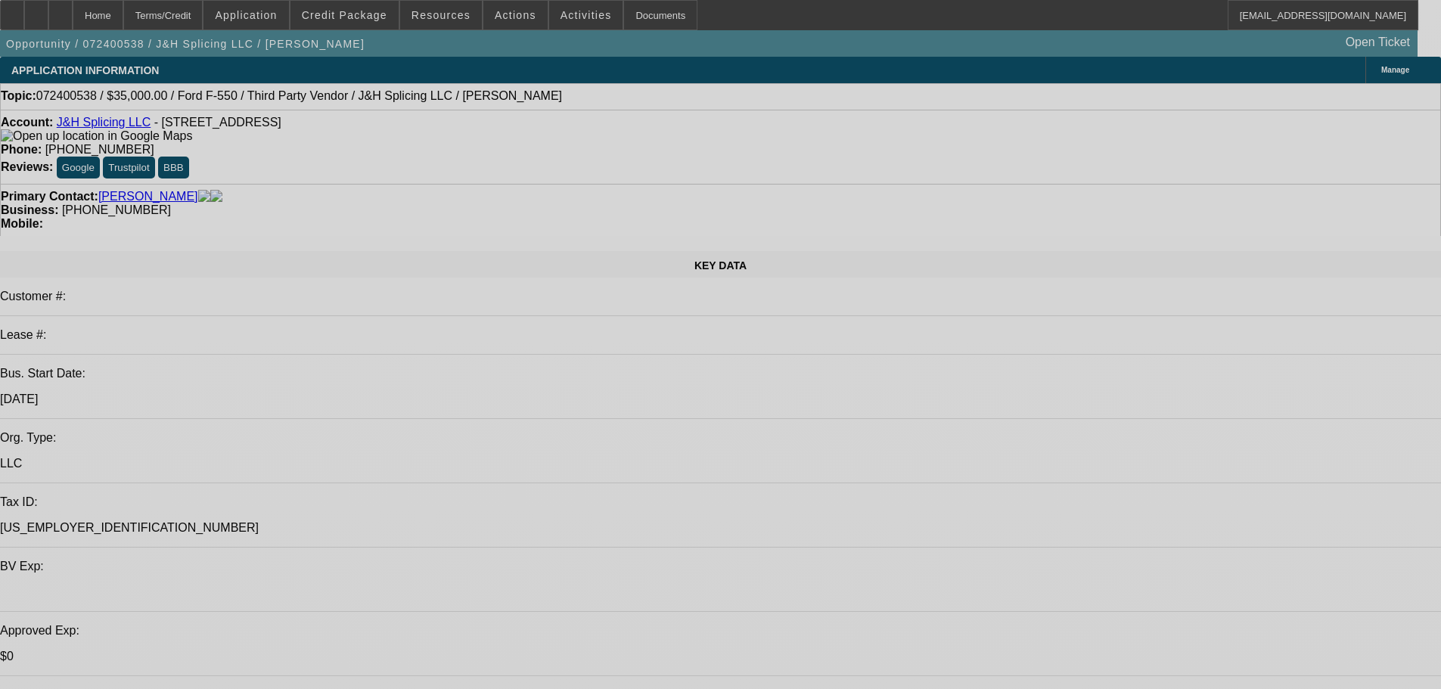
select select "0"
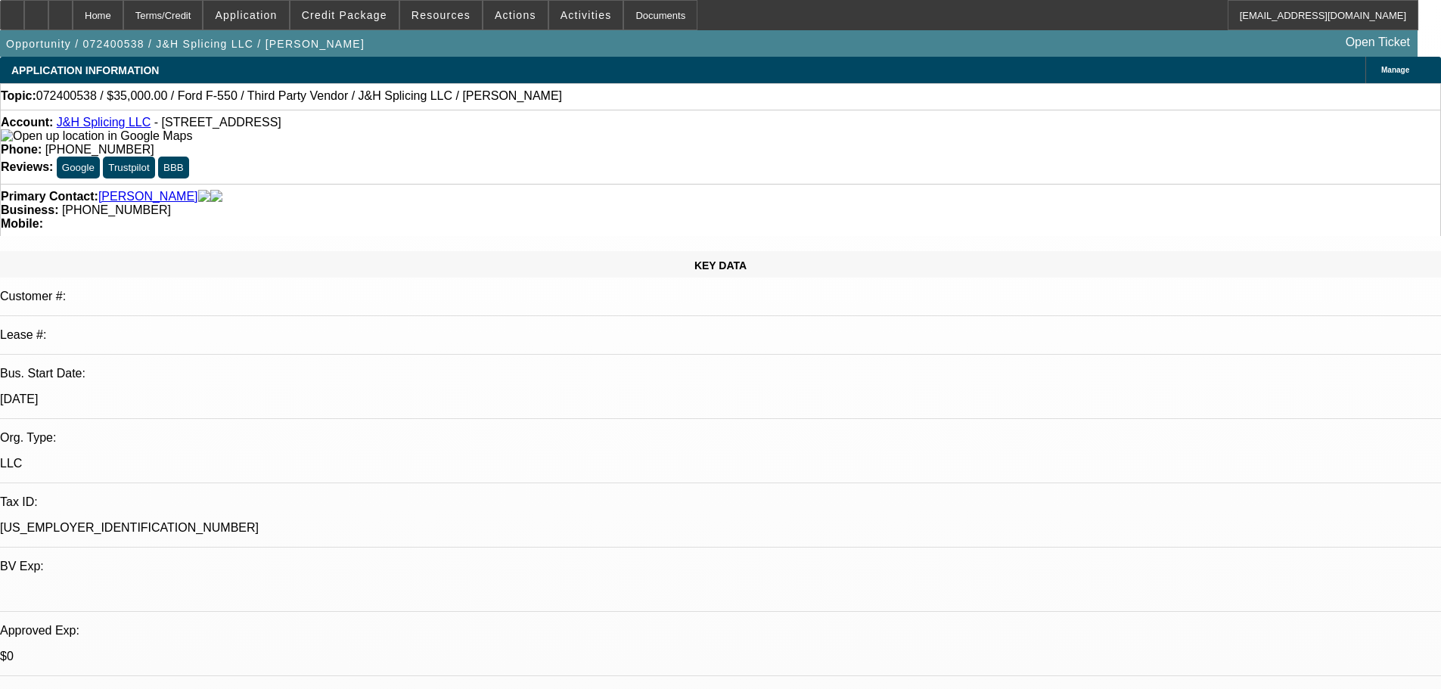
select select "2"
select select "0"
select select "6"
select select "0"
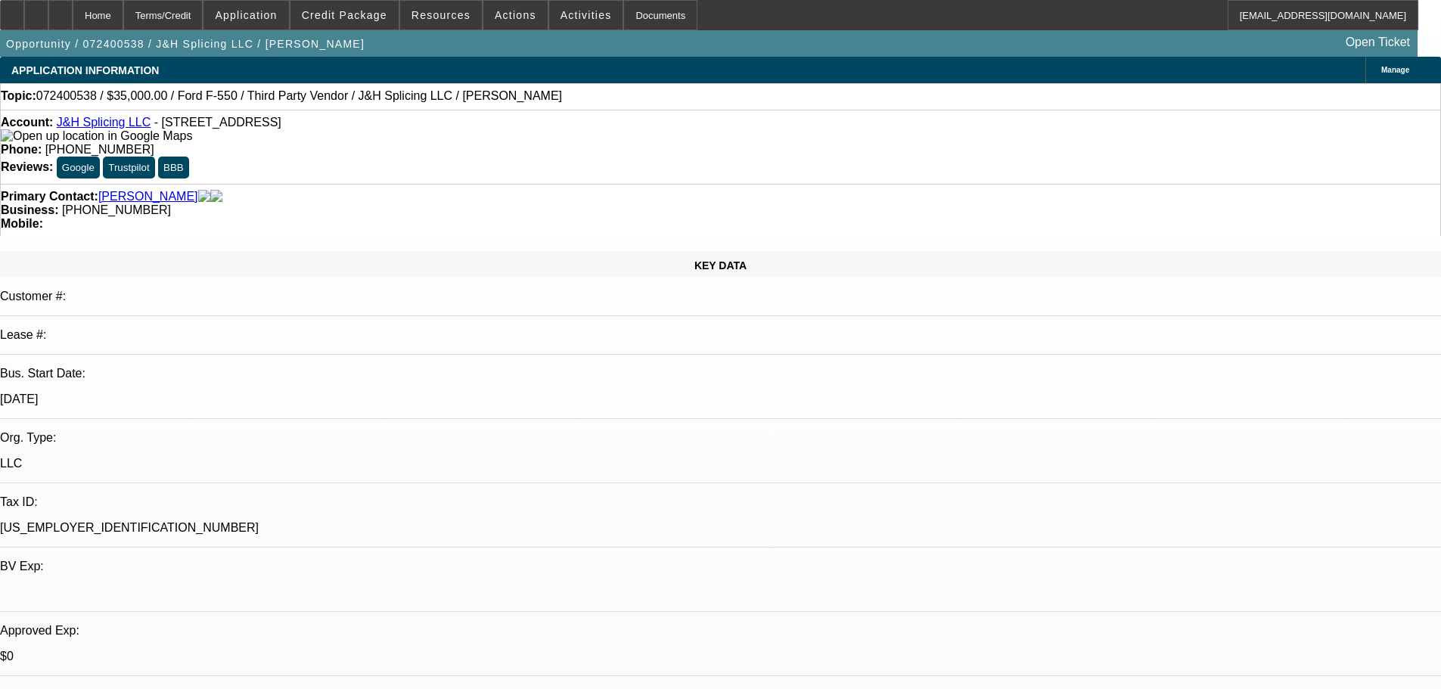
select select "2"
select select "0"
select select "6"
select select "0.15"
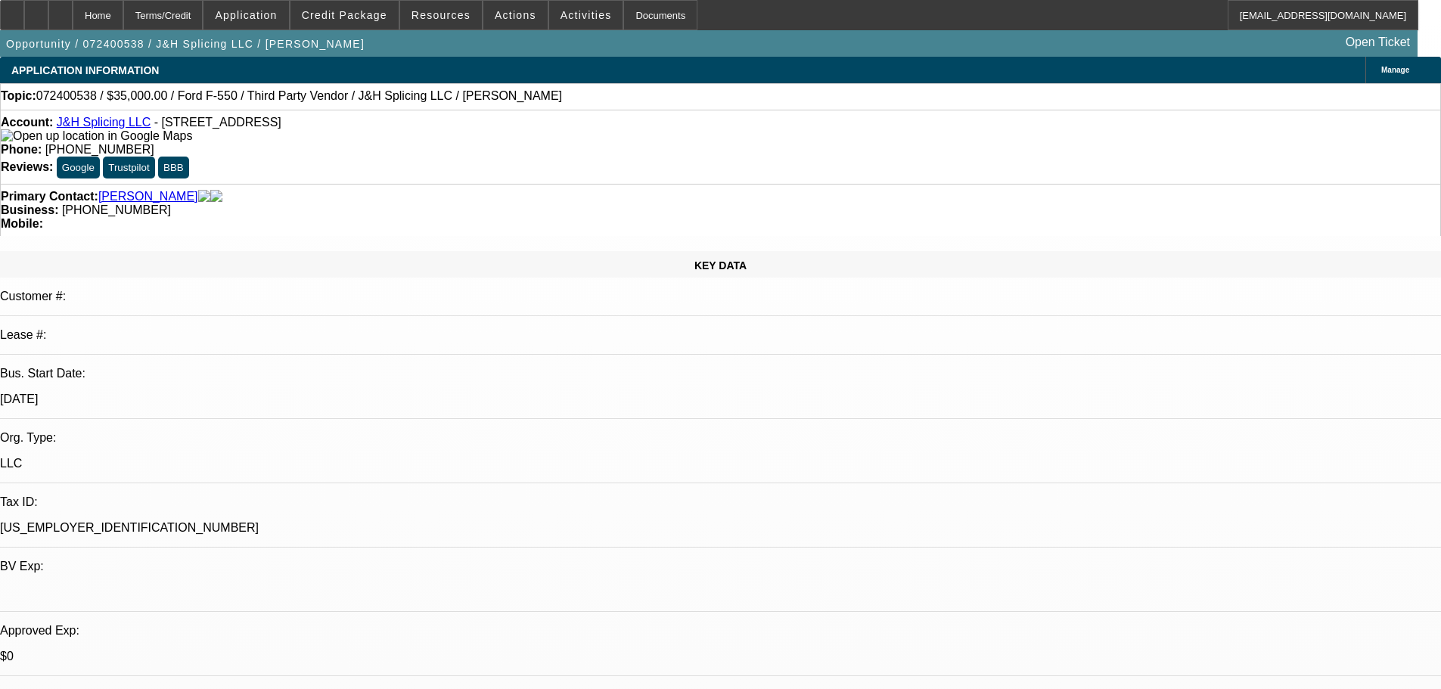
select select "2"
select select "0"
select select "6"
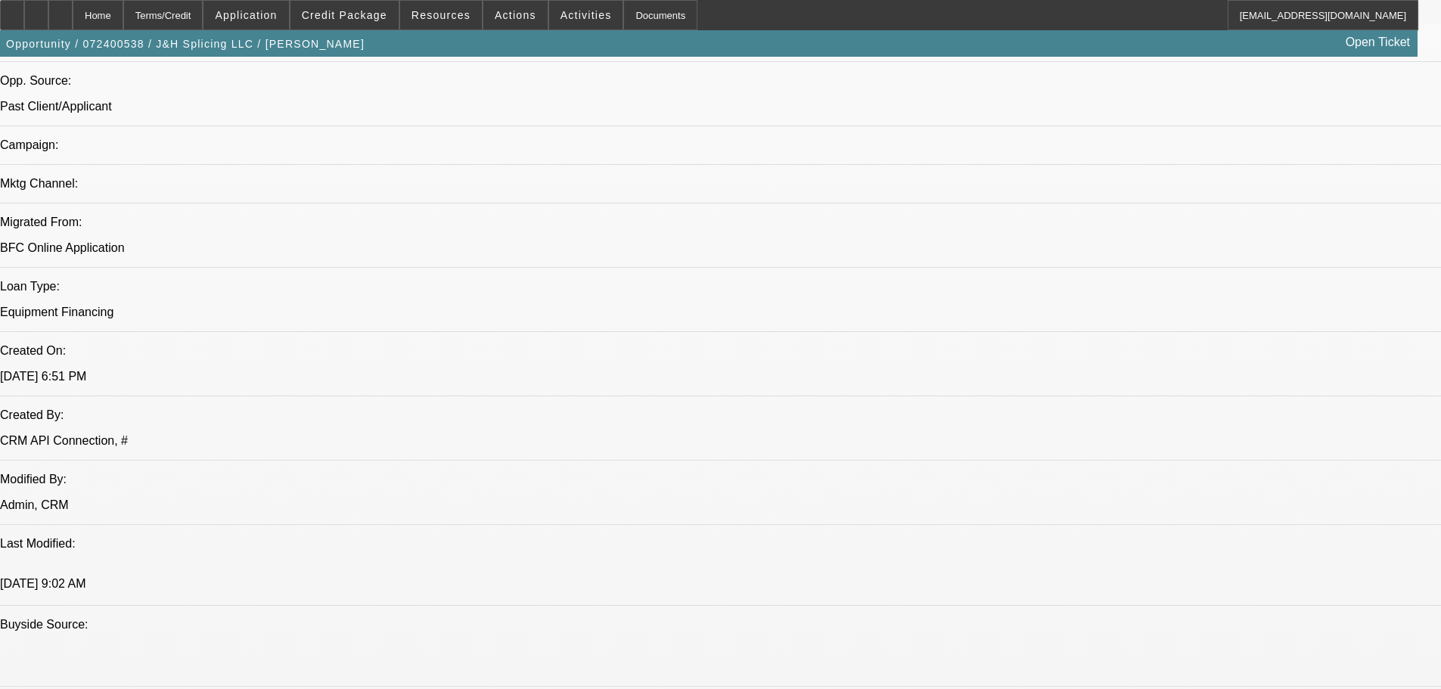
scroll to position [983, 0]
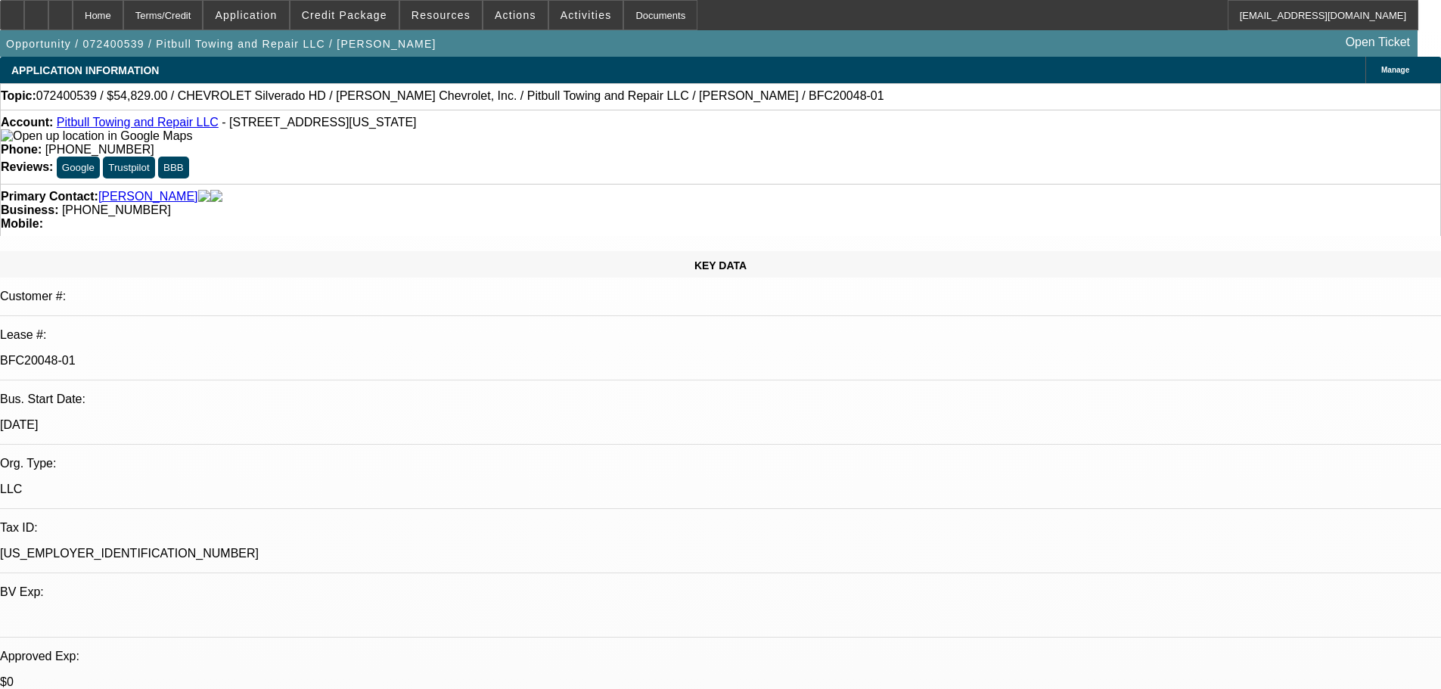
select select "0.1"
select select "0"
select select "6"
select select "0.1"
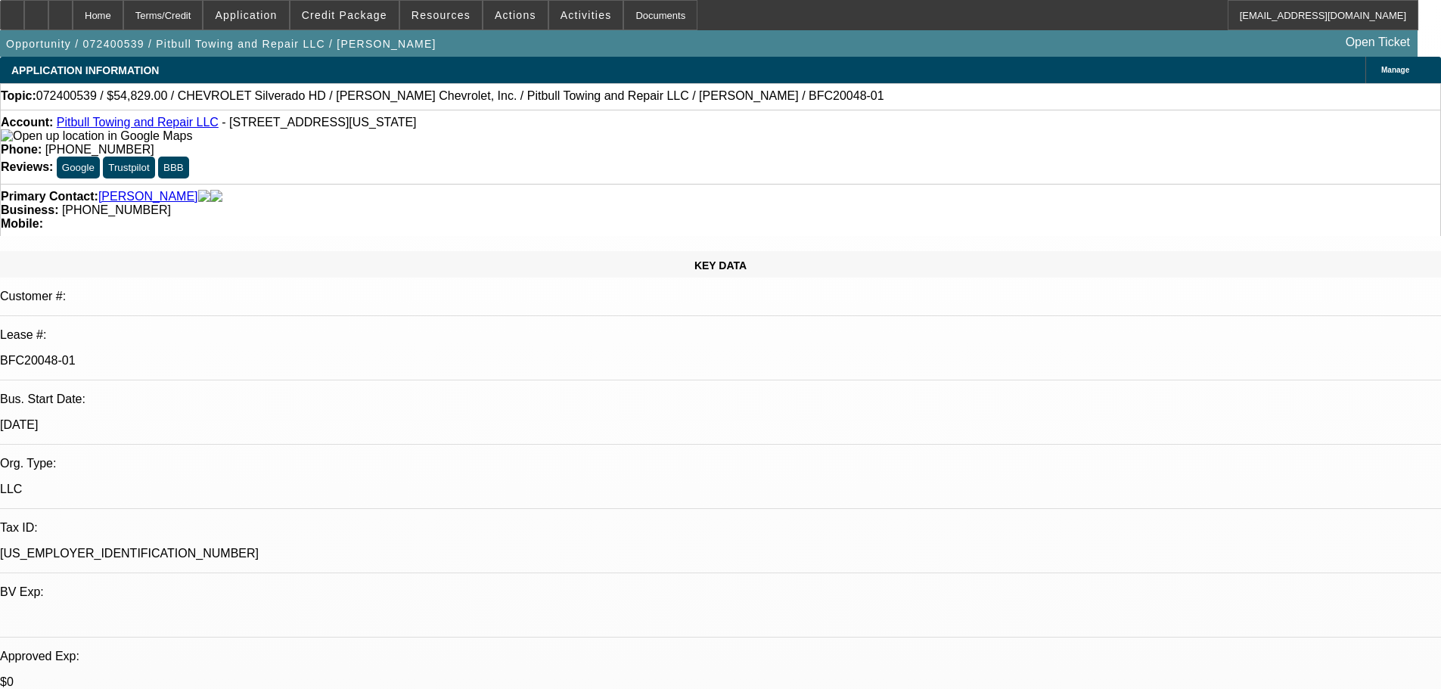
select select "0"
select select "6"
select select "0.1"
select select "0"
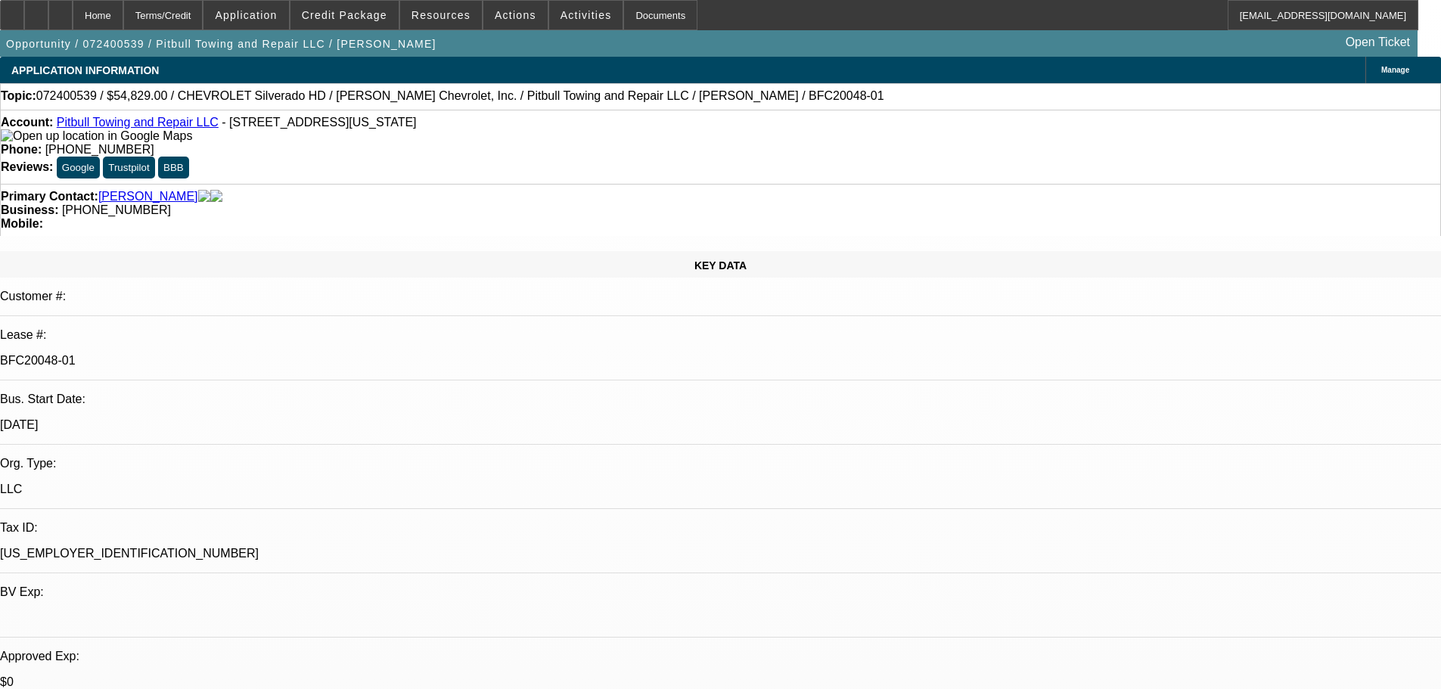
select select "0"
select select "6"
select select "0.1"
select select "0"
select select "2"
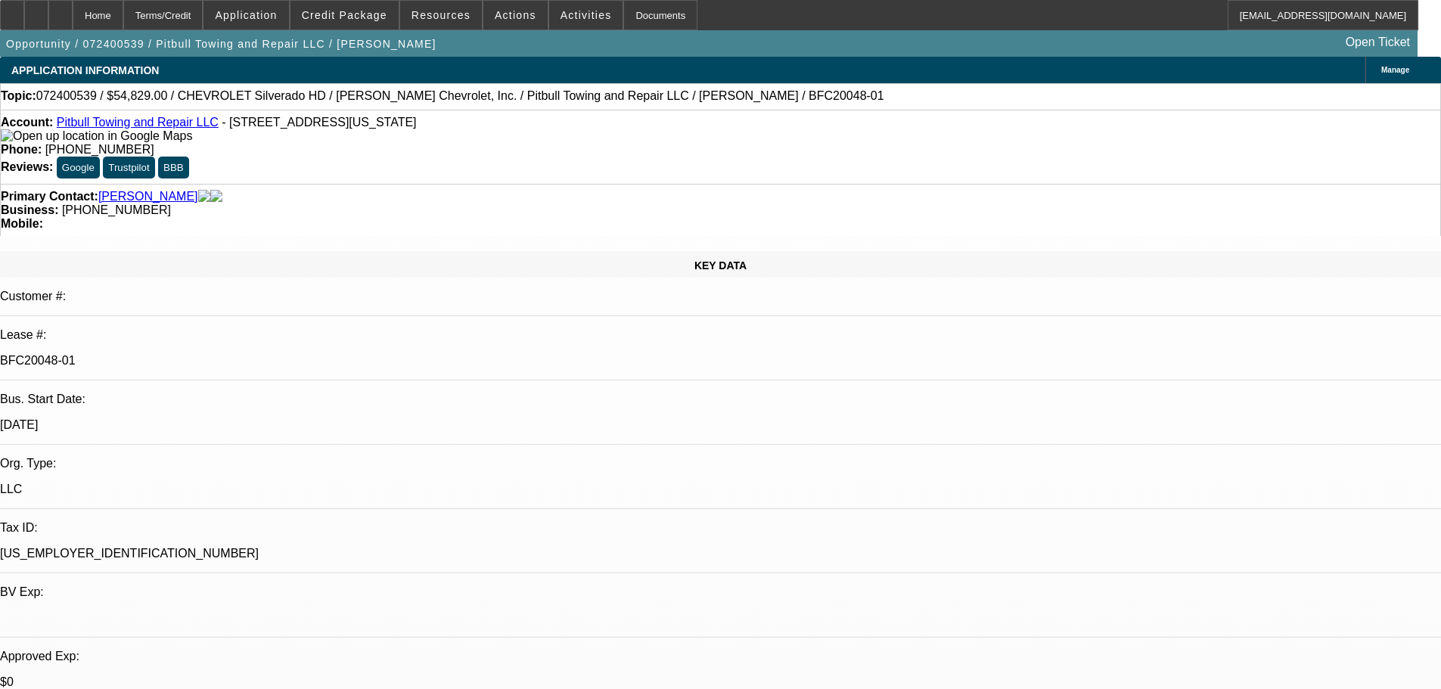
select select "0"
select select "6"
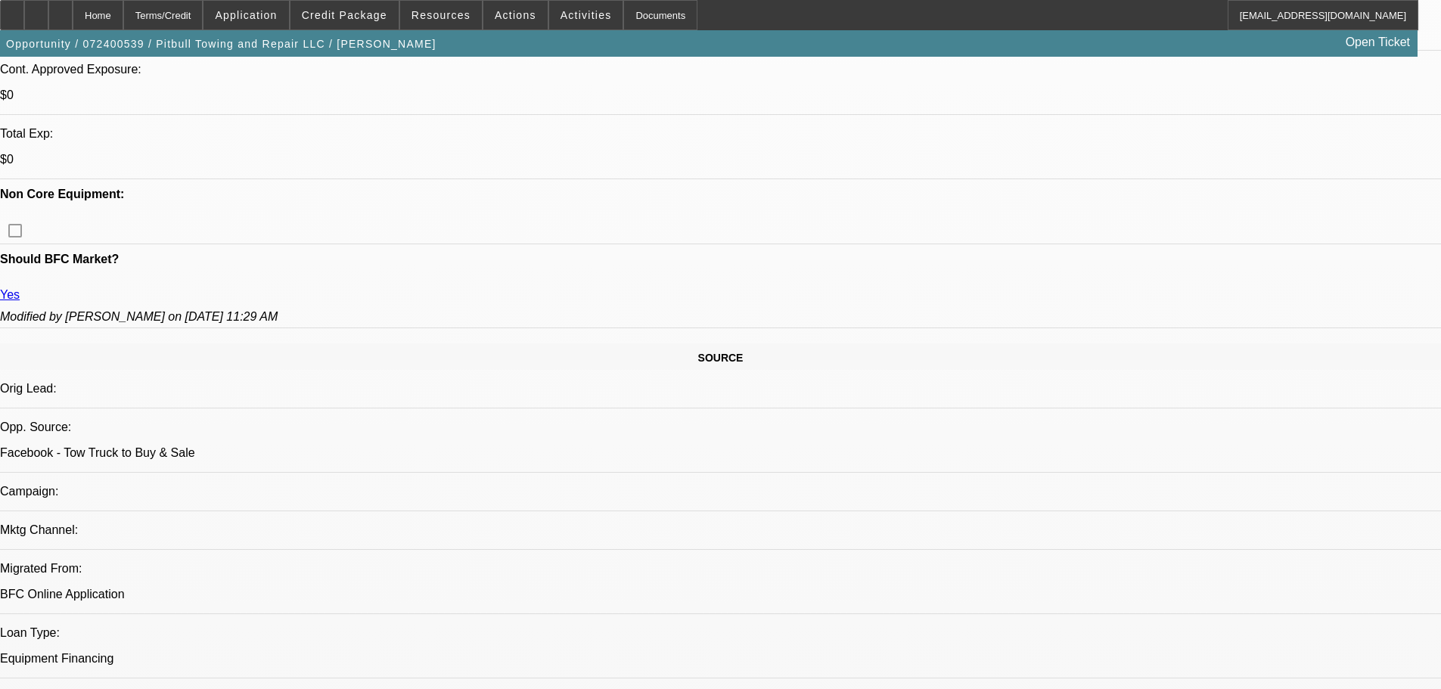
scroll to position [647, 0]
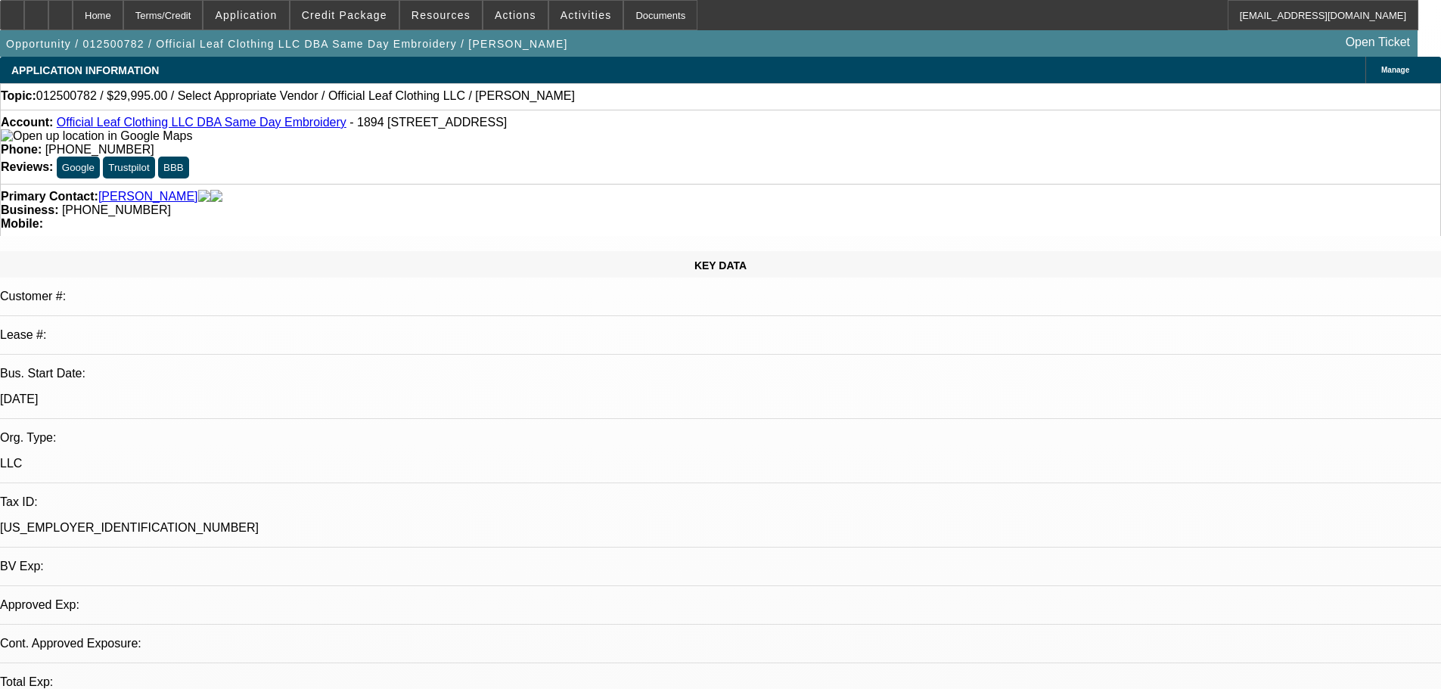
select select "0"
select select "2"
select select "0.1"
select select "4"
